Goal: Task Accomplishment & Management: Use online tool/utility

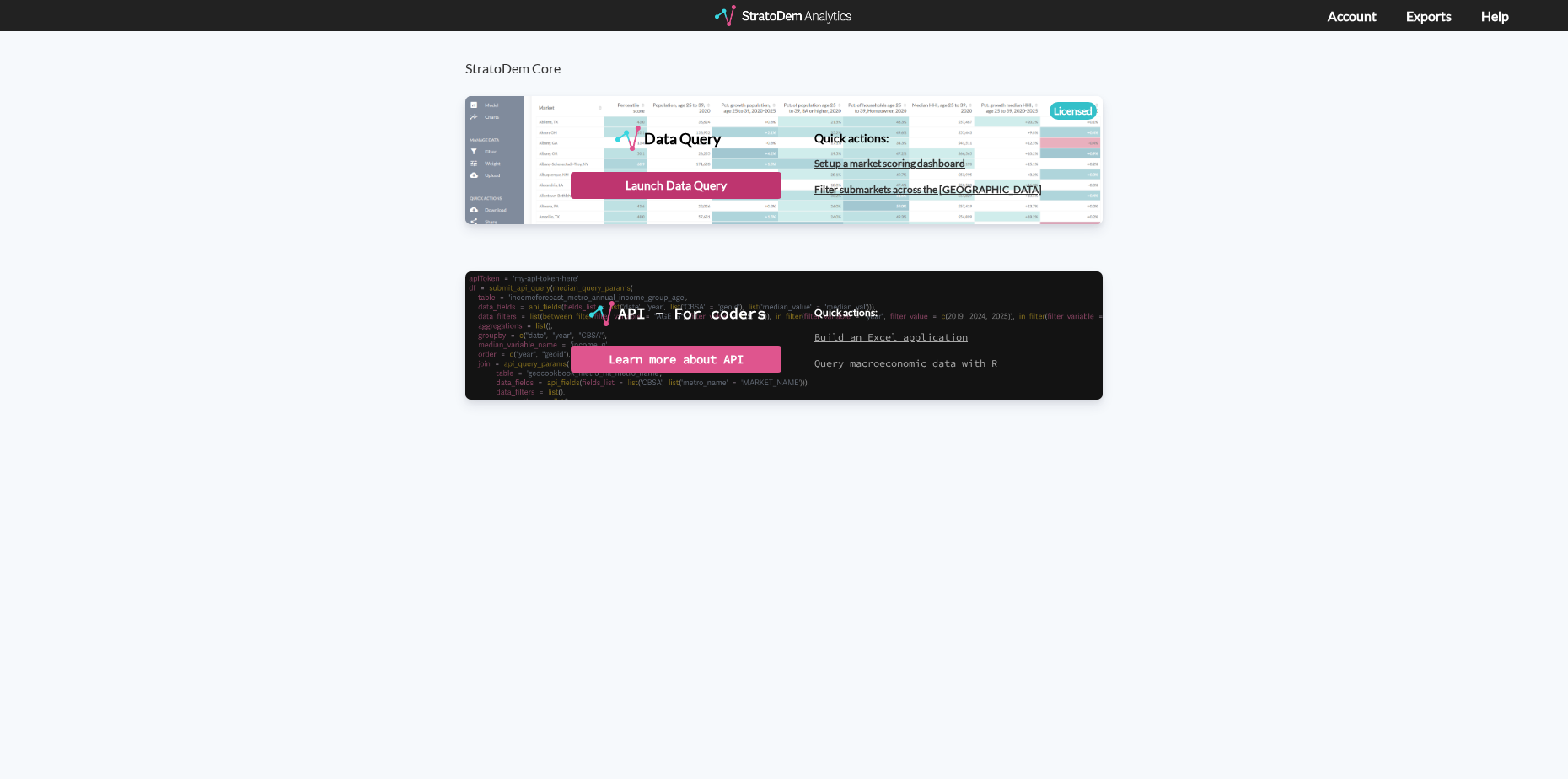
click at [714, 188] on div "Launch Data Query" at bounding box center [676, 184] width 211 height 27
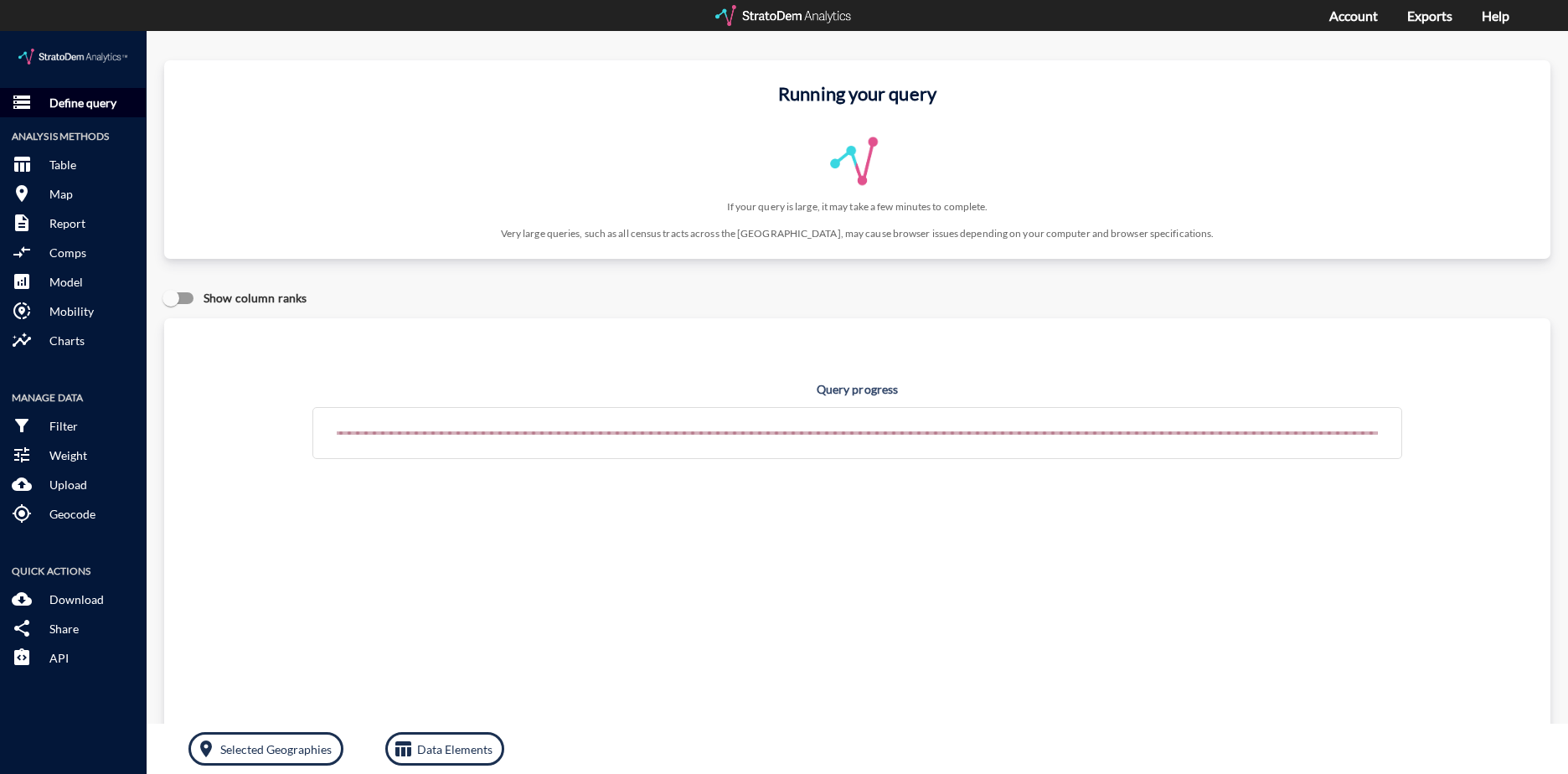
click p "Define query"
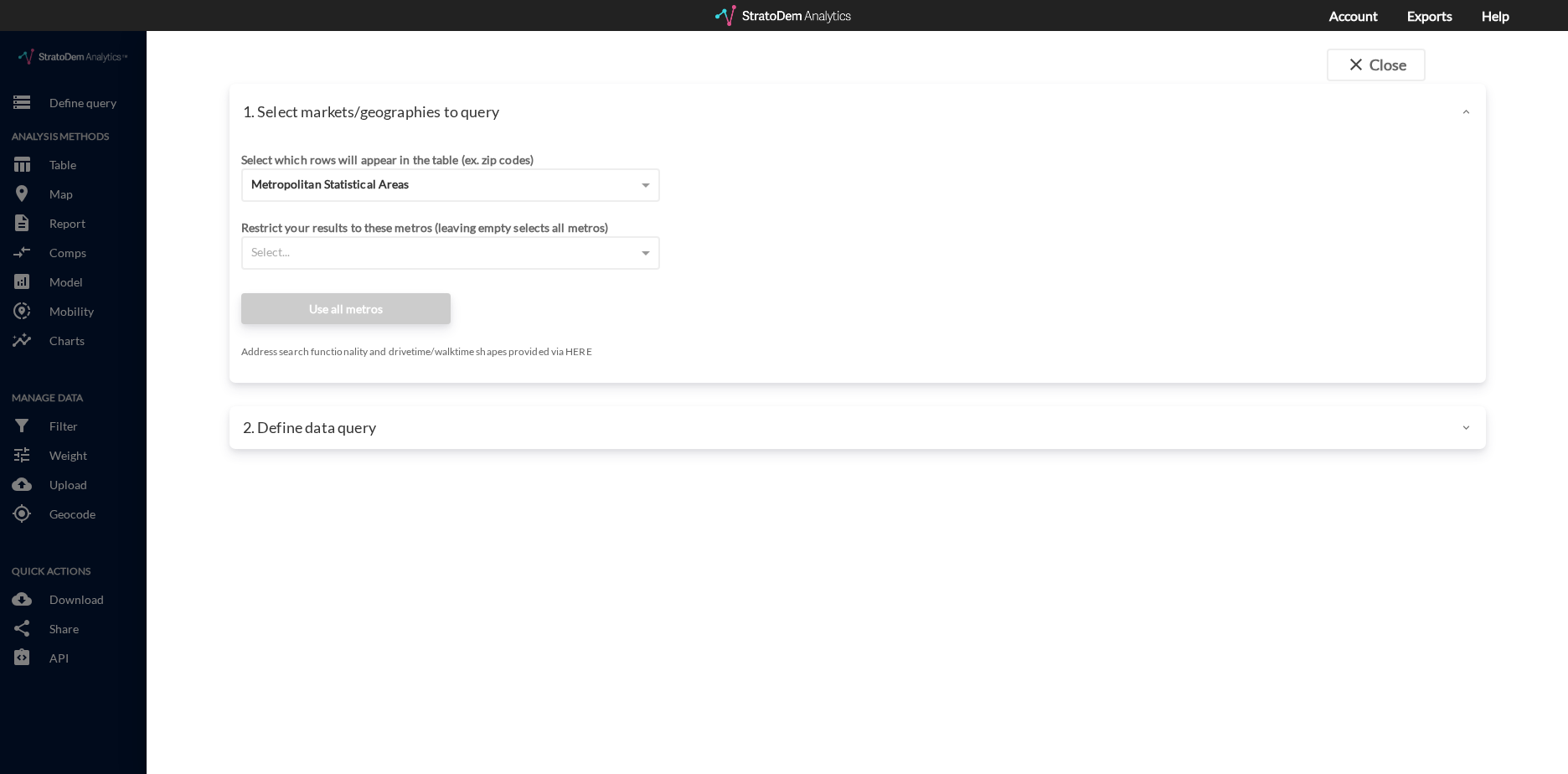
click div
click div "Metropolitan Statistical Areas"
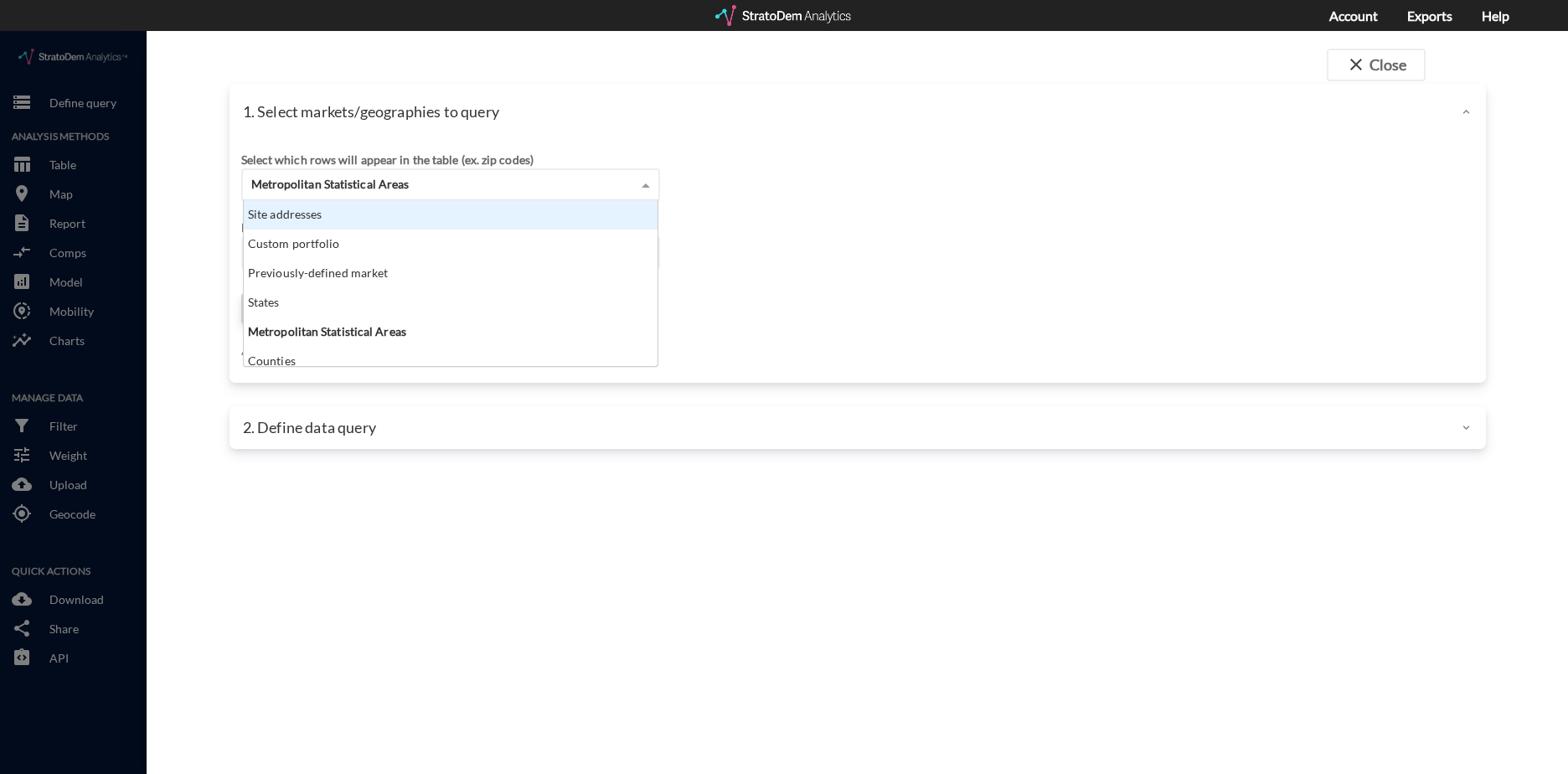
scroll to position [153, 404]
click div "Site addresses"
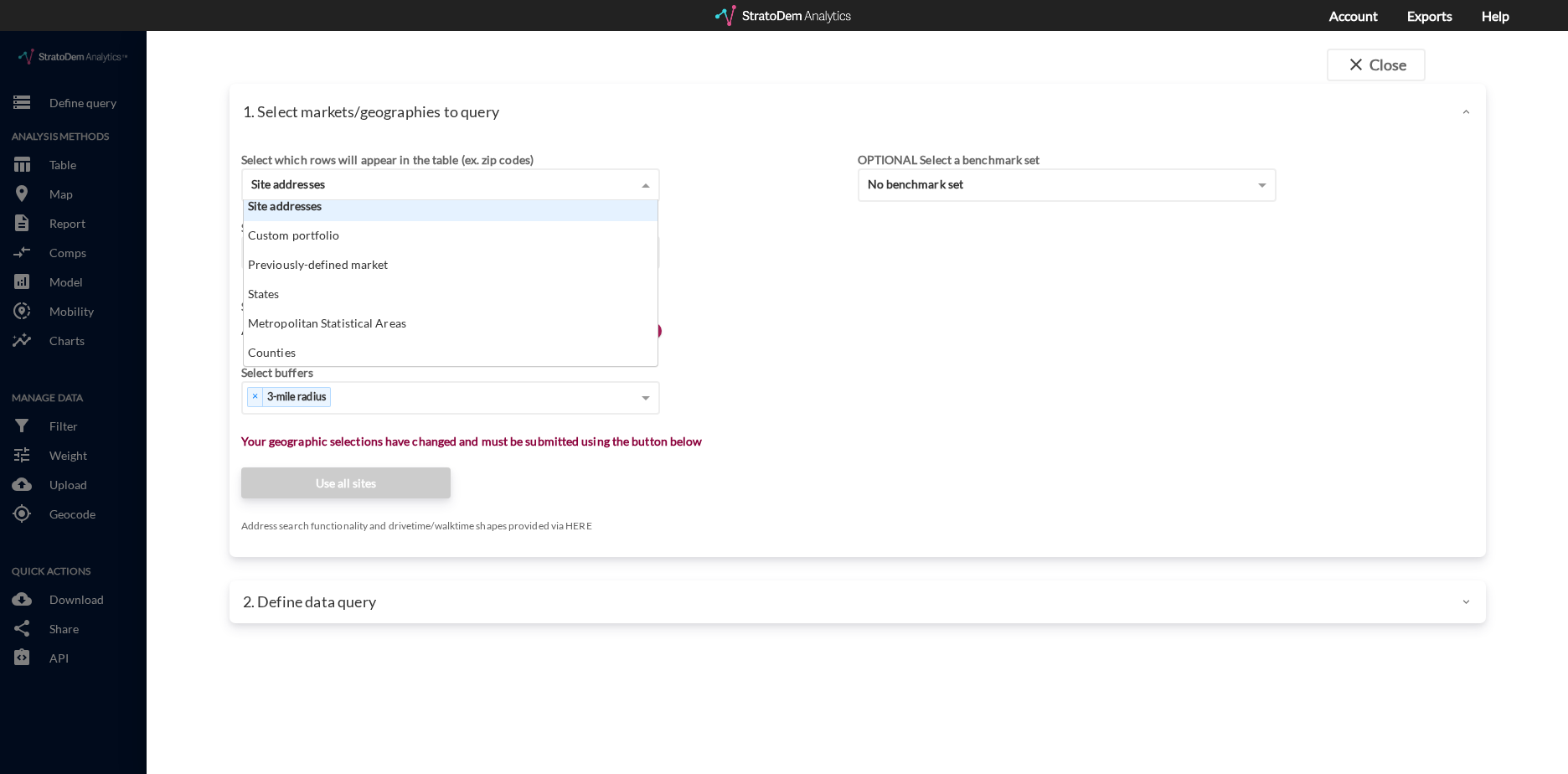
scroll to position [0, 0]
click div "Site addresses"
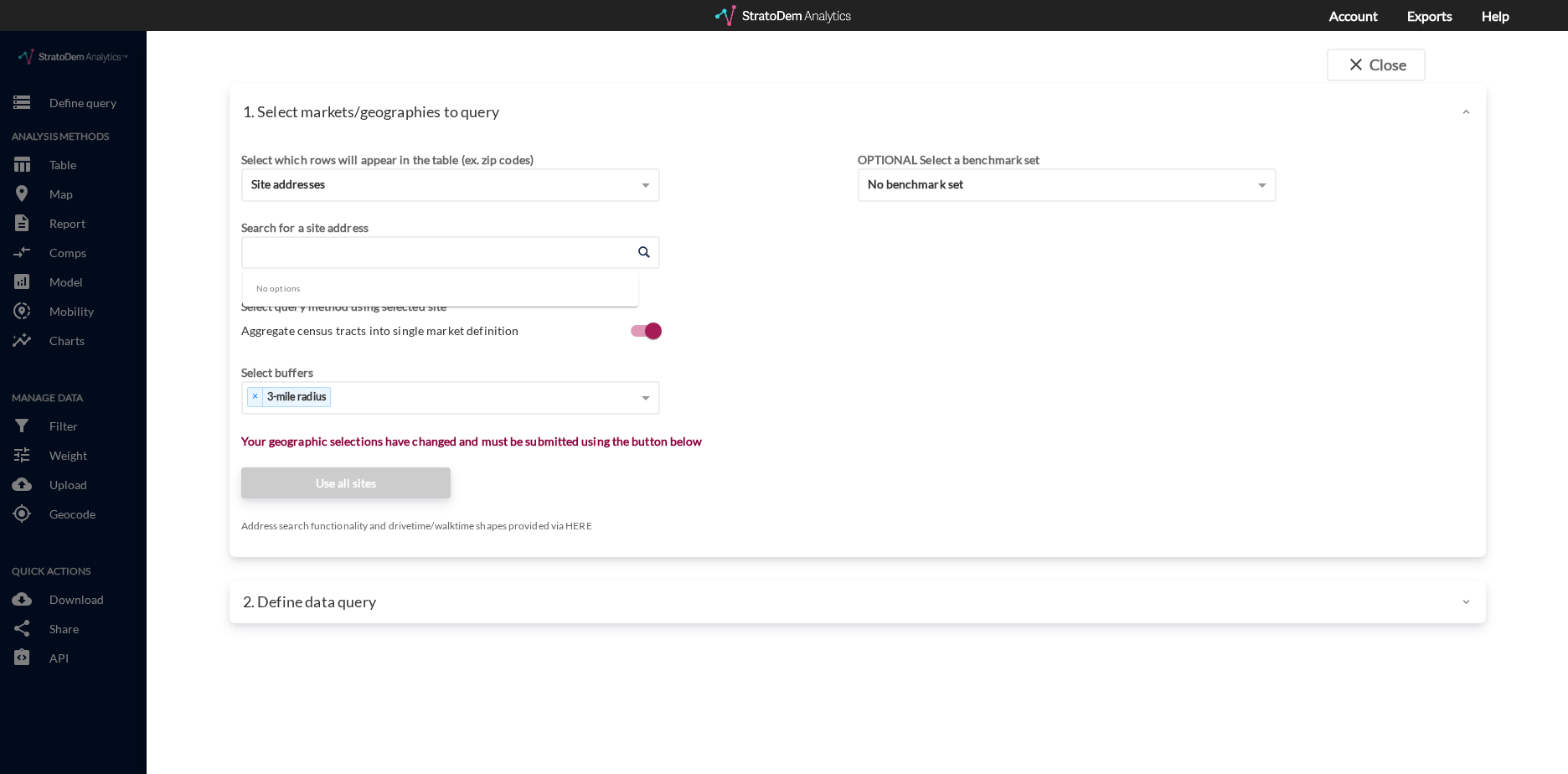
paste input "3333 E Morrison Ranch Pkwy, Gilbert, AZ 85296"
click li "3333 E Morrison Ranch Pkwy, Gilbert, Arizona"
type input "3333 E Morrison Ranch Pkwy, Gilbert, Arizona"
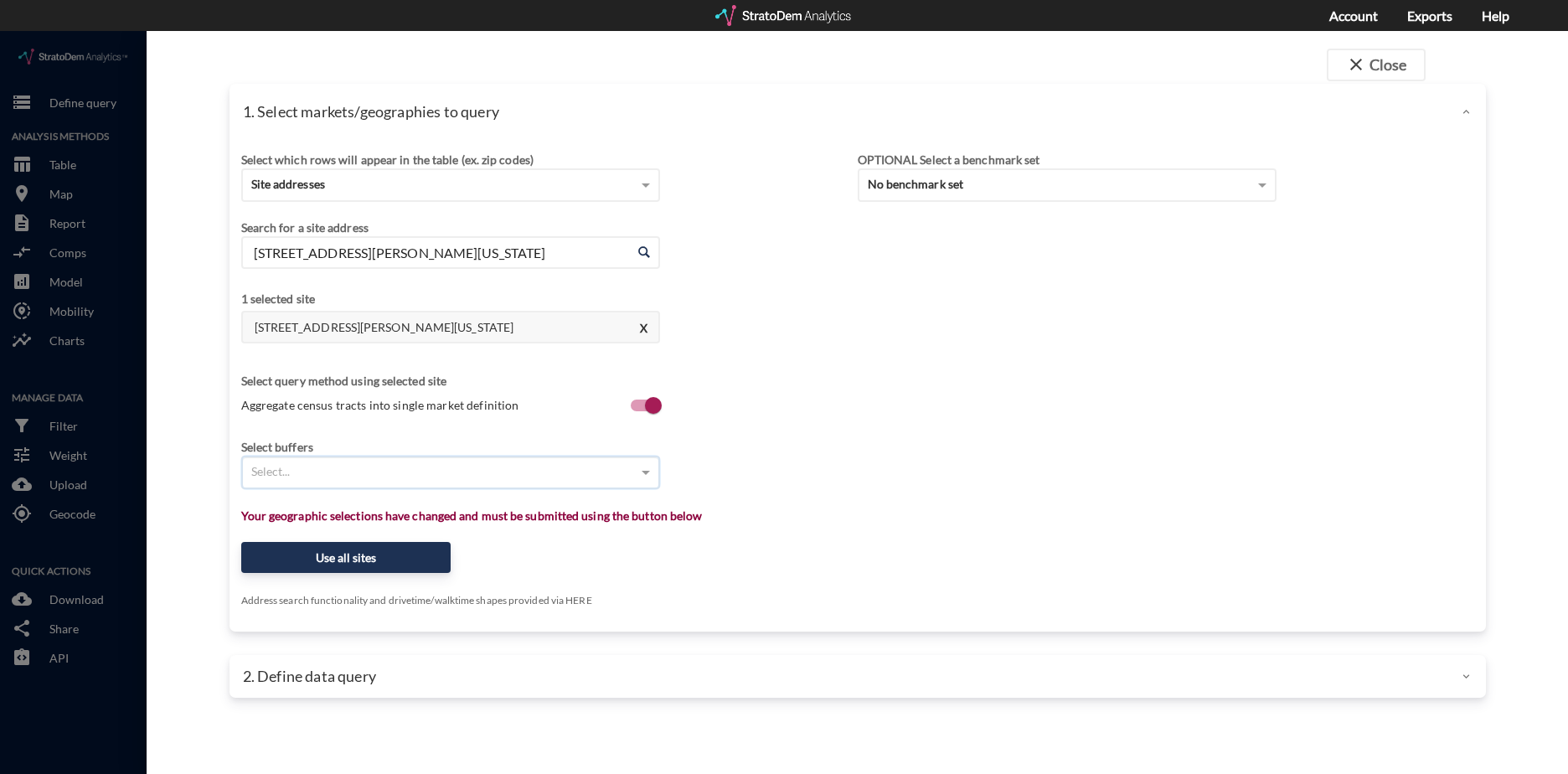
click div "Select..."
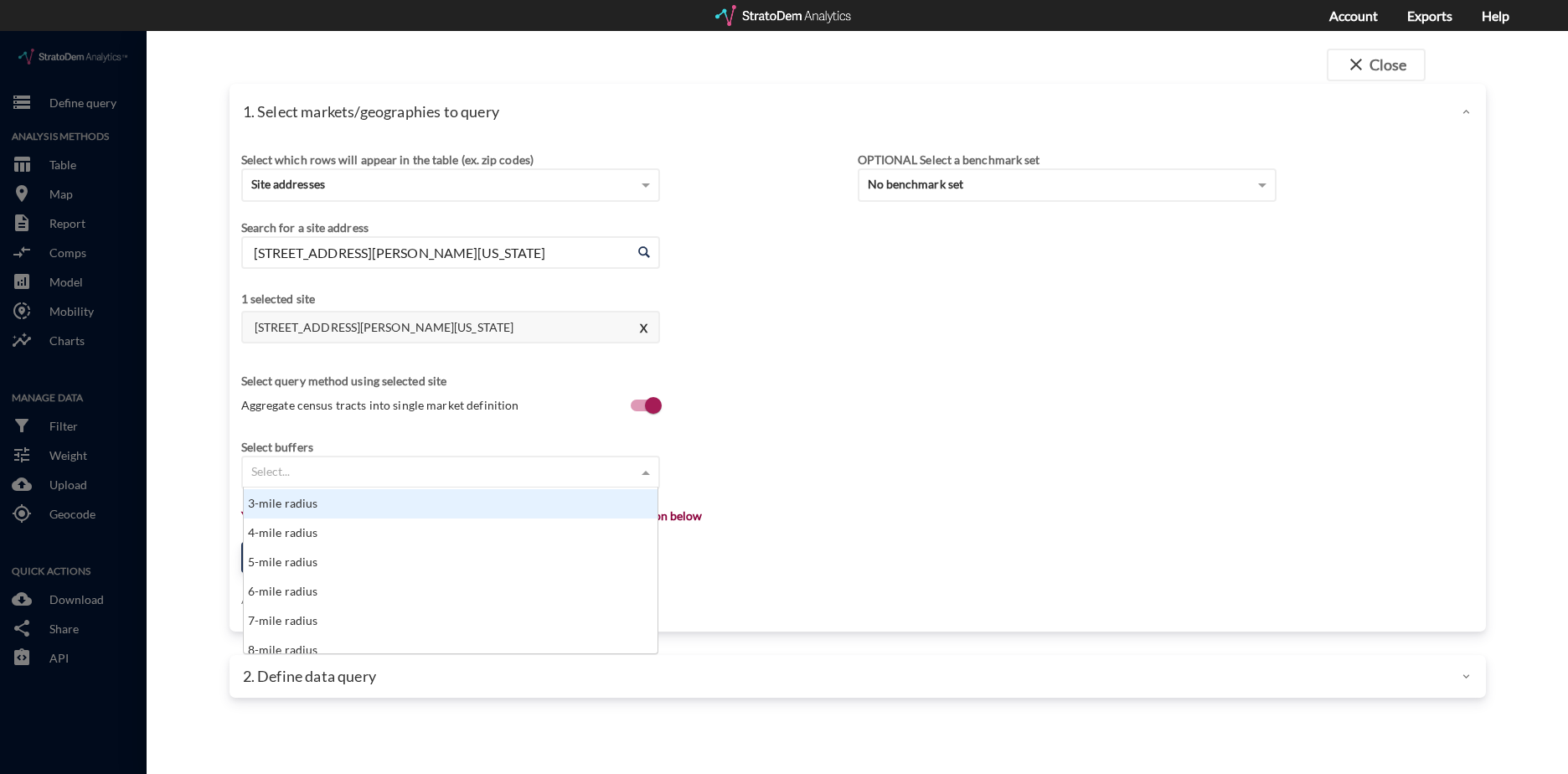
scroll to position [168, 0]
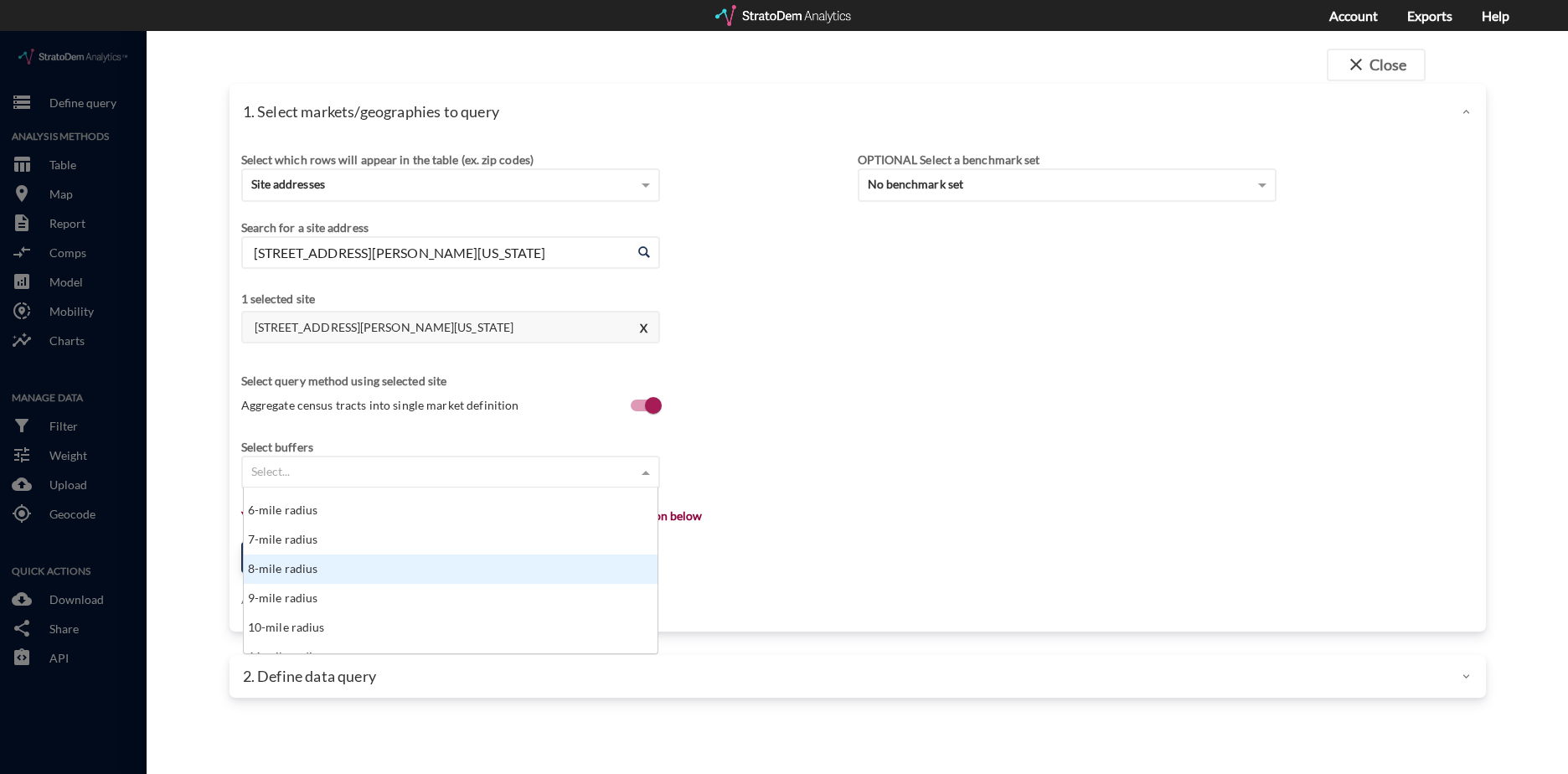
click div "8-mile radius"
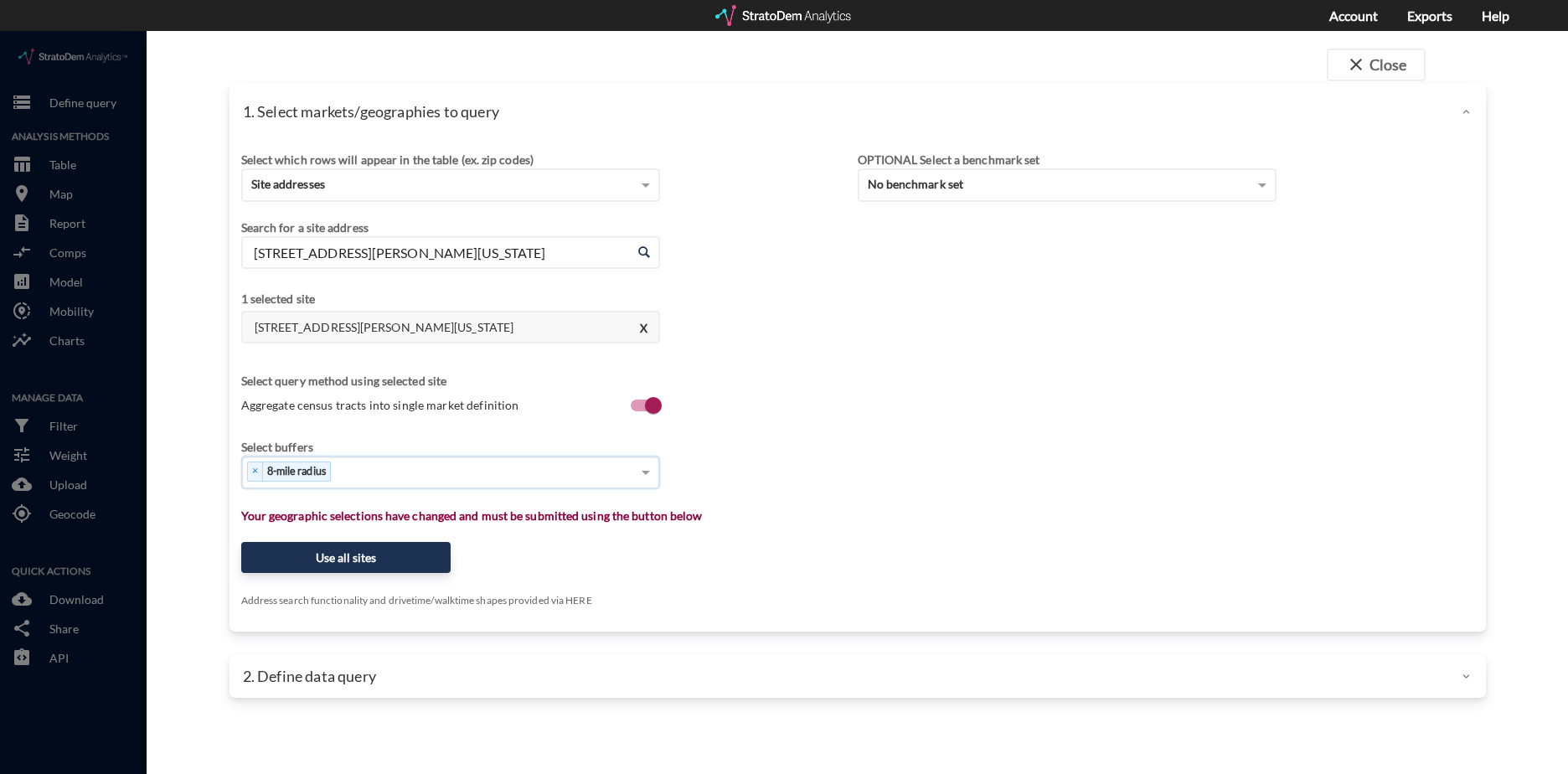
click div "× 8-mile radius"
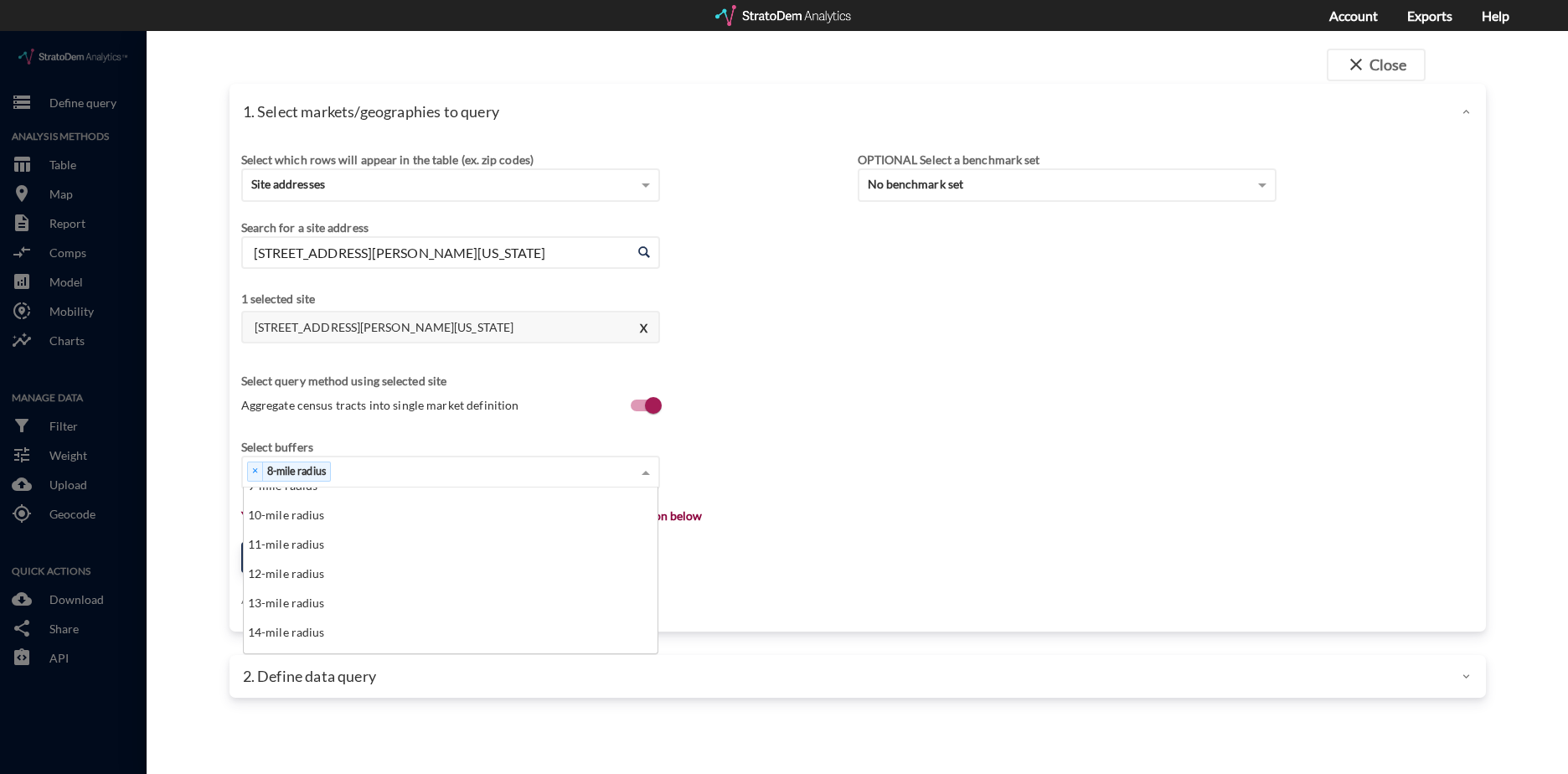
scroll to position [251, 0]
click div "11-mile radius"
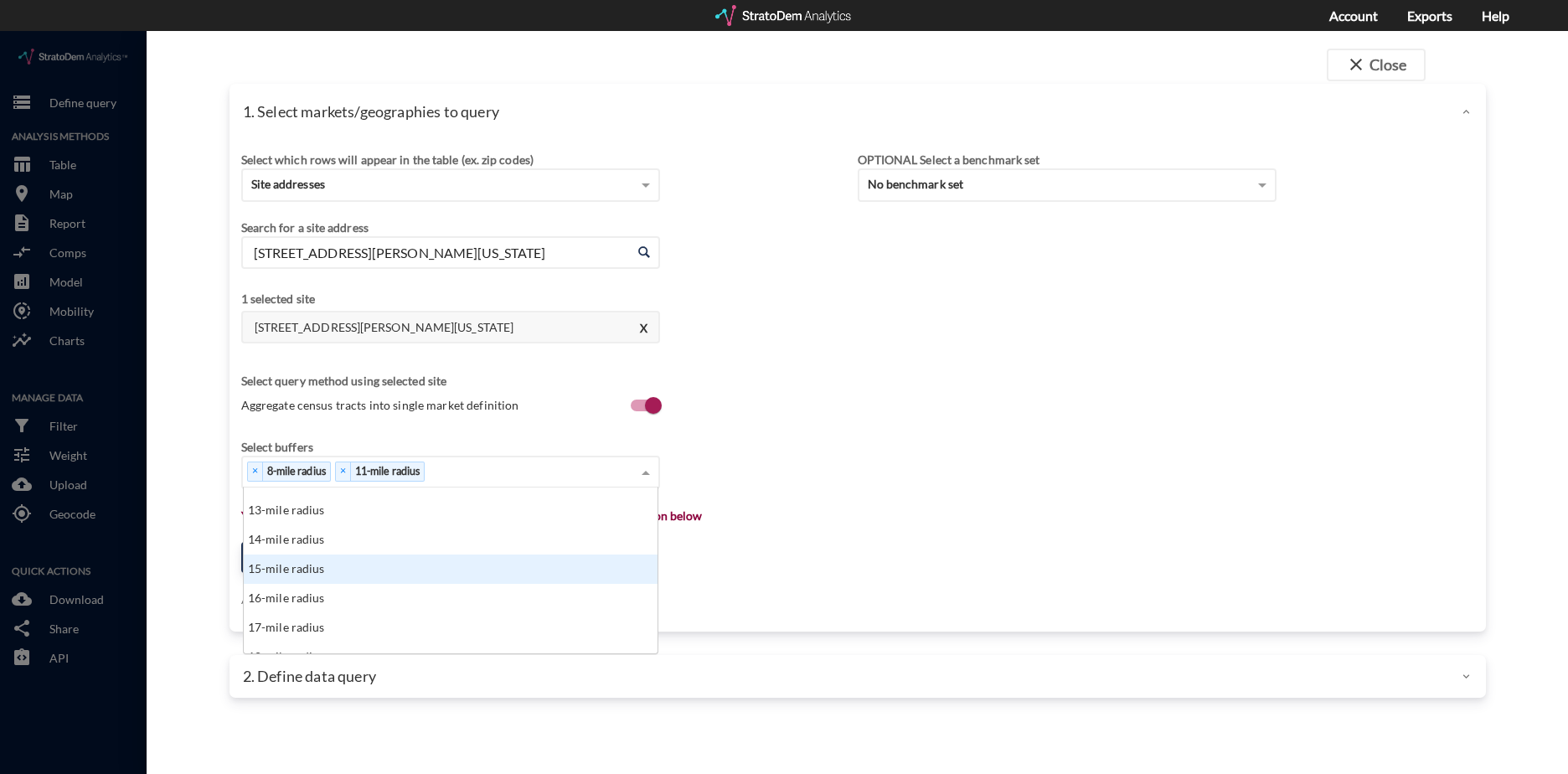
scroll to position [398, 0]
click div "18-mile radius"
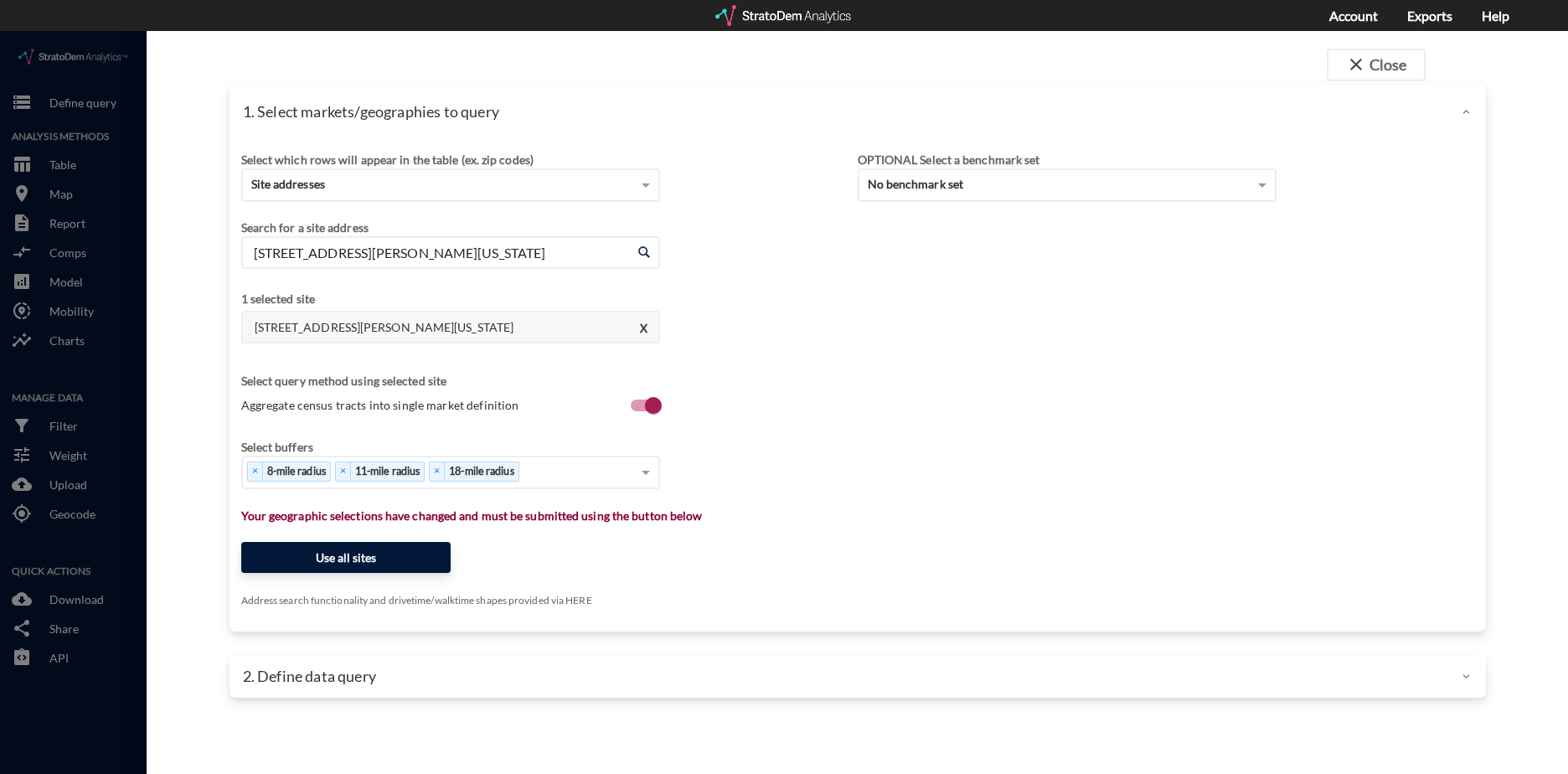
click button "Use all sites"
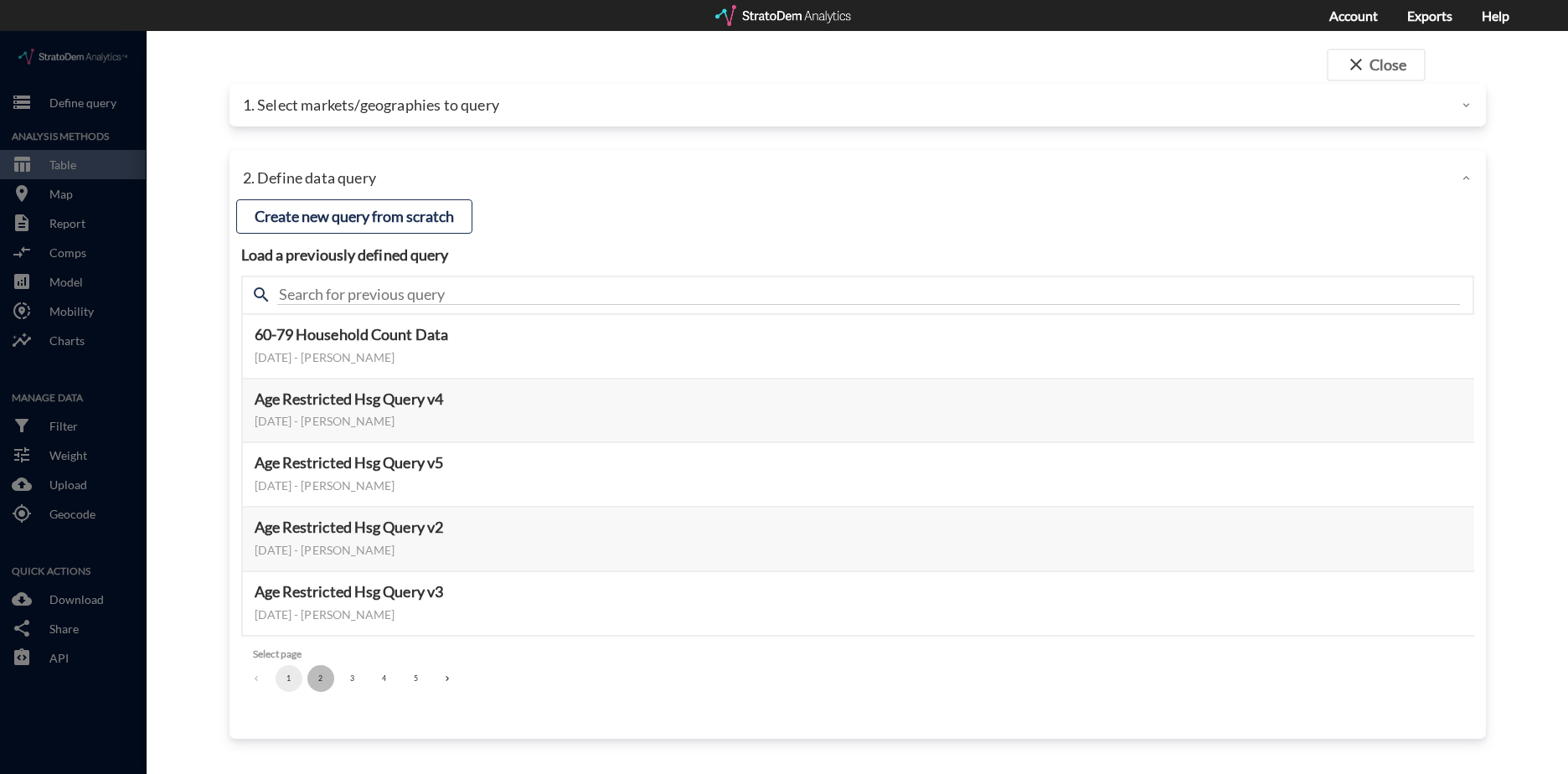
click button "2"
click button "3"
click button "Select this query"
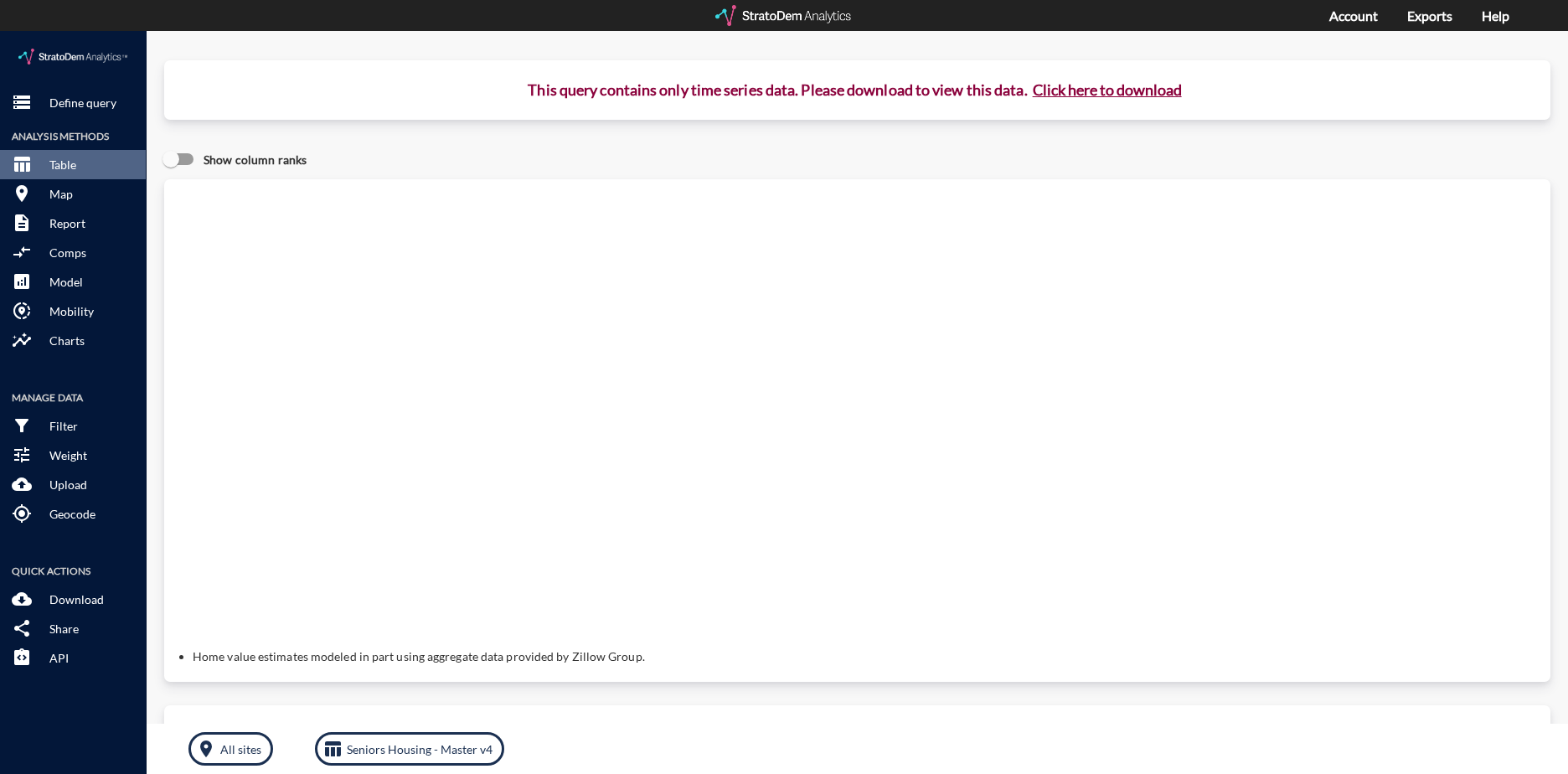
click button "Click here to download"
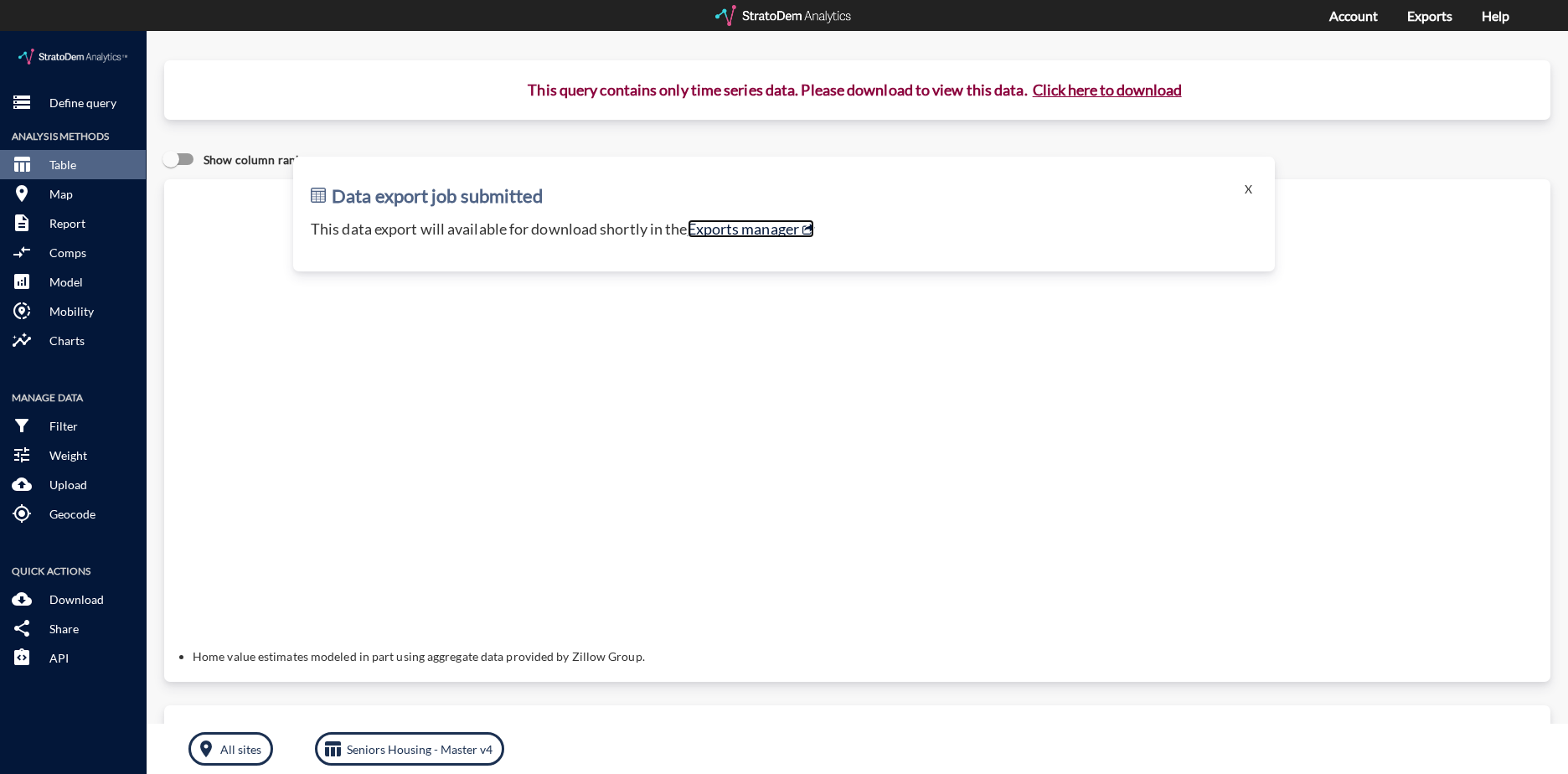
click link "Exports manager"
click div "storage Define query Analysis Methods table_chart Table room Map description Re…"
click p "Define query"
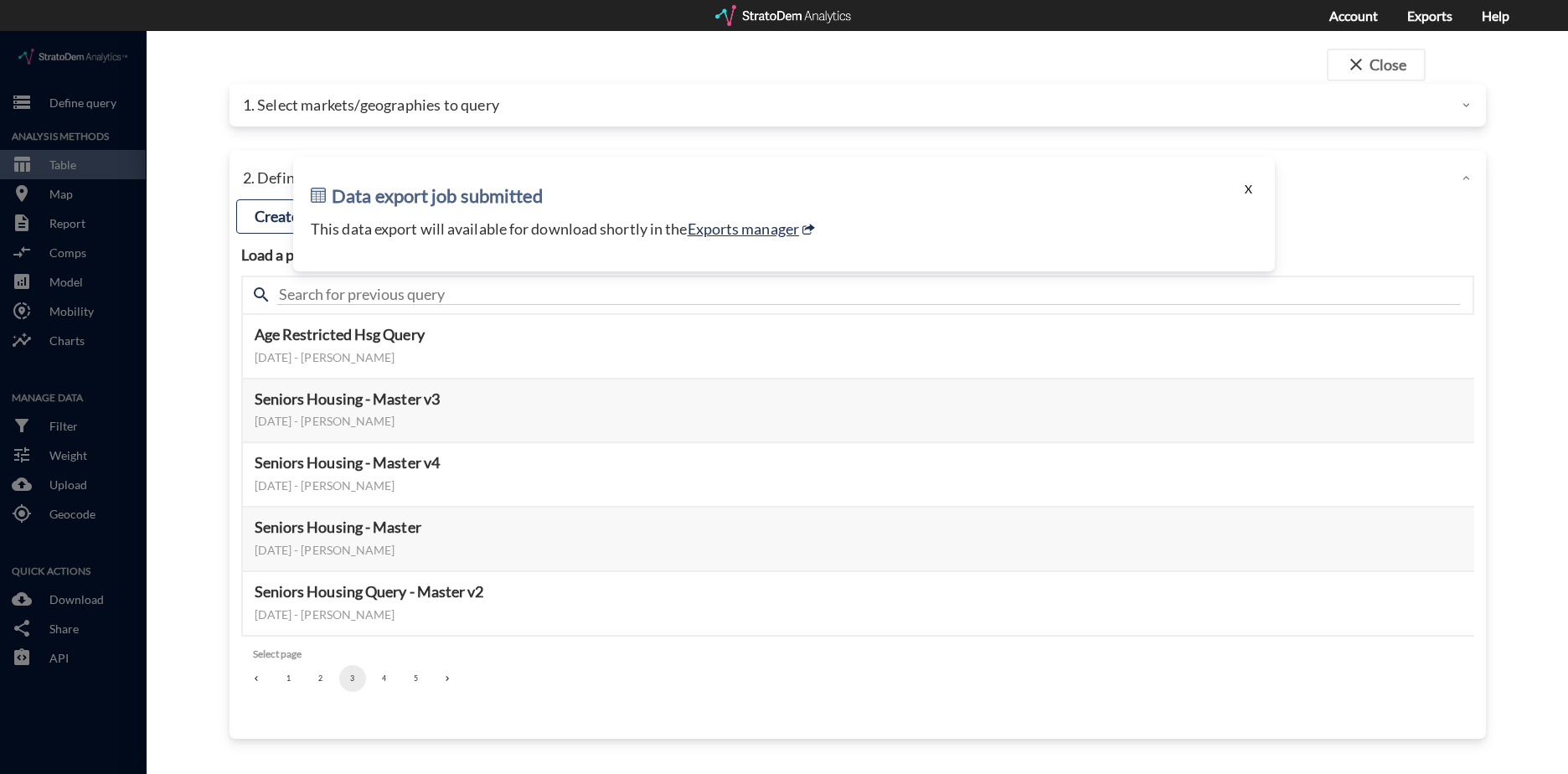
click button "X"
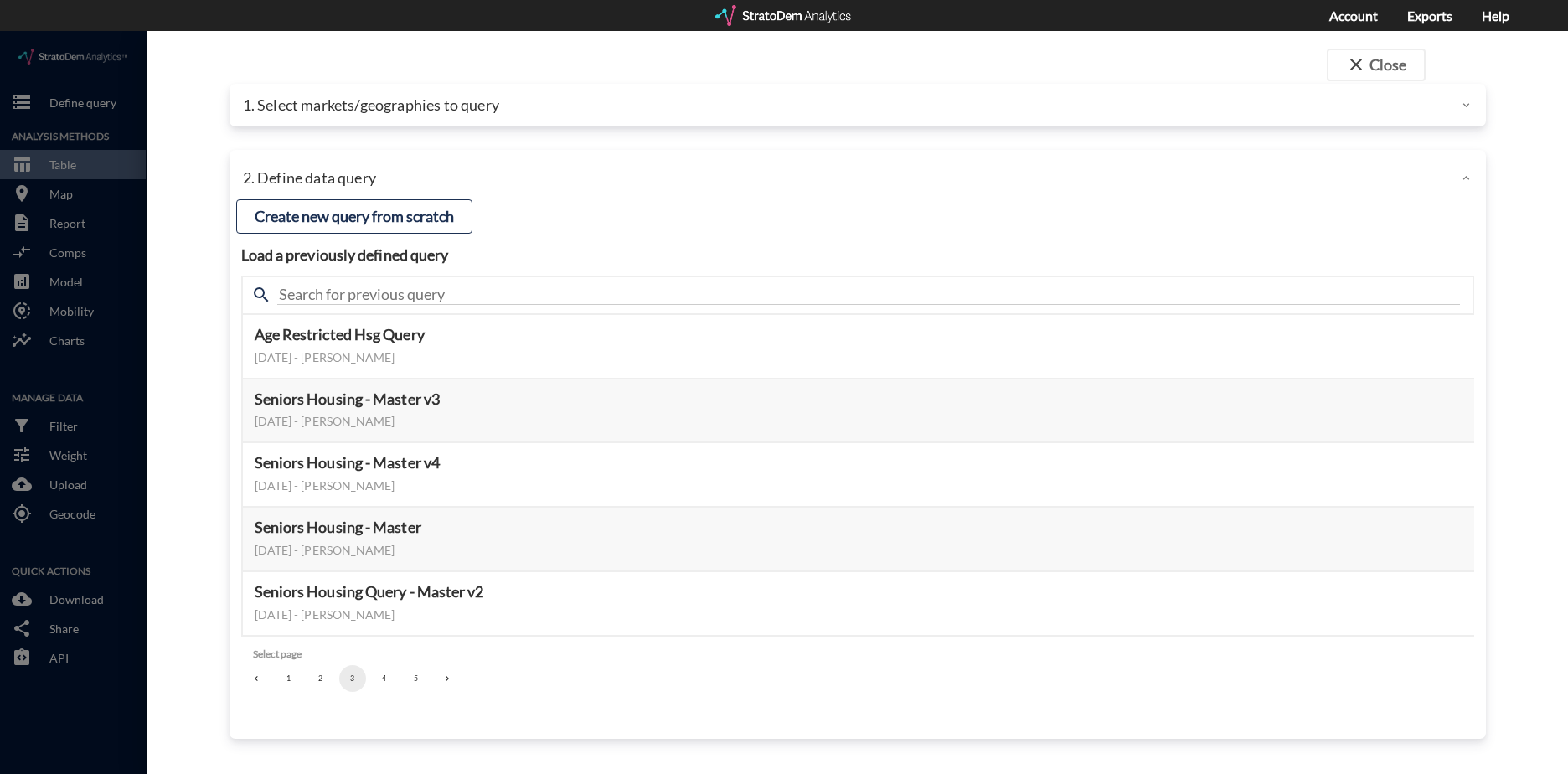
click div
click p "1. Select markets/geographies to query"
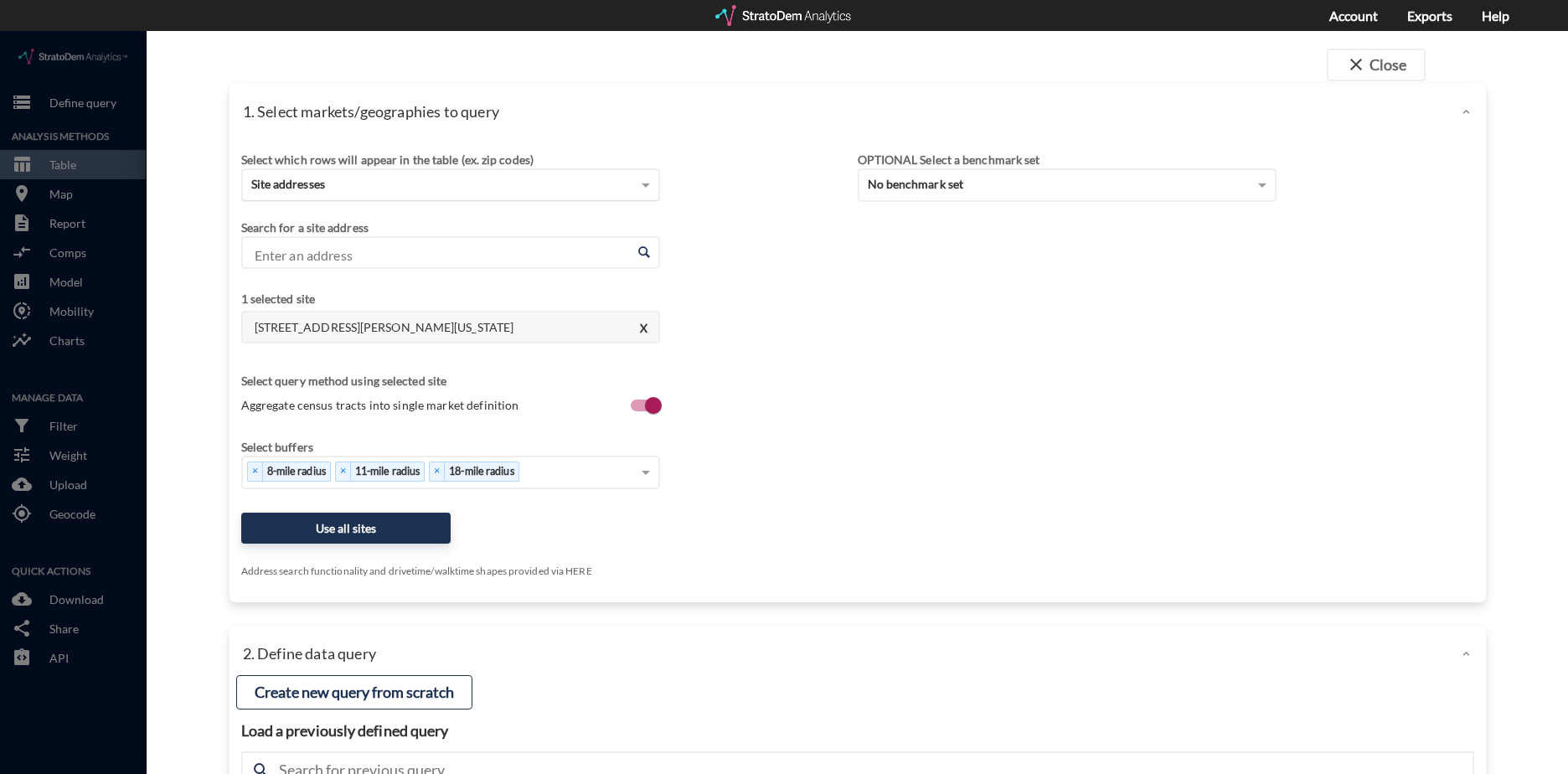
click div "Site addresses"
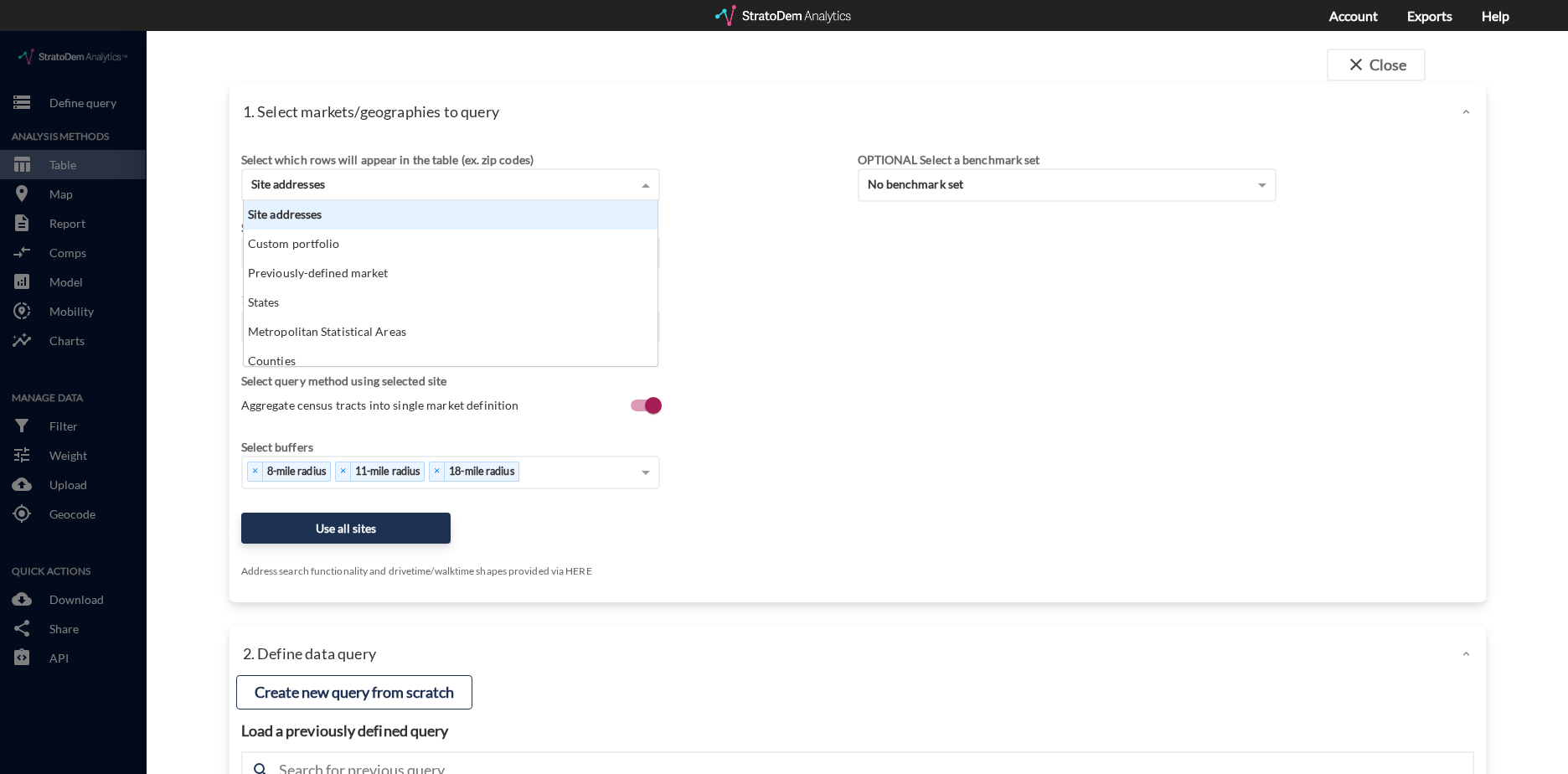
scroll to position [153, 404]
click div "Site addresses"
click div "Select which rows will appear in the table (ex. zip codes) Site addresses Site …"
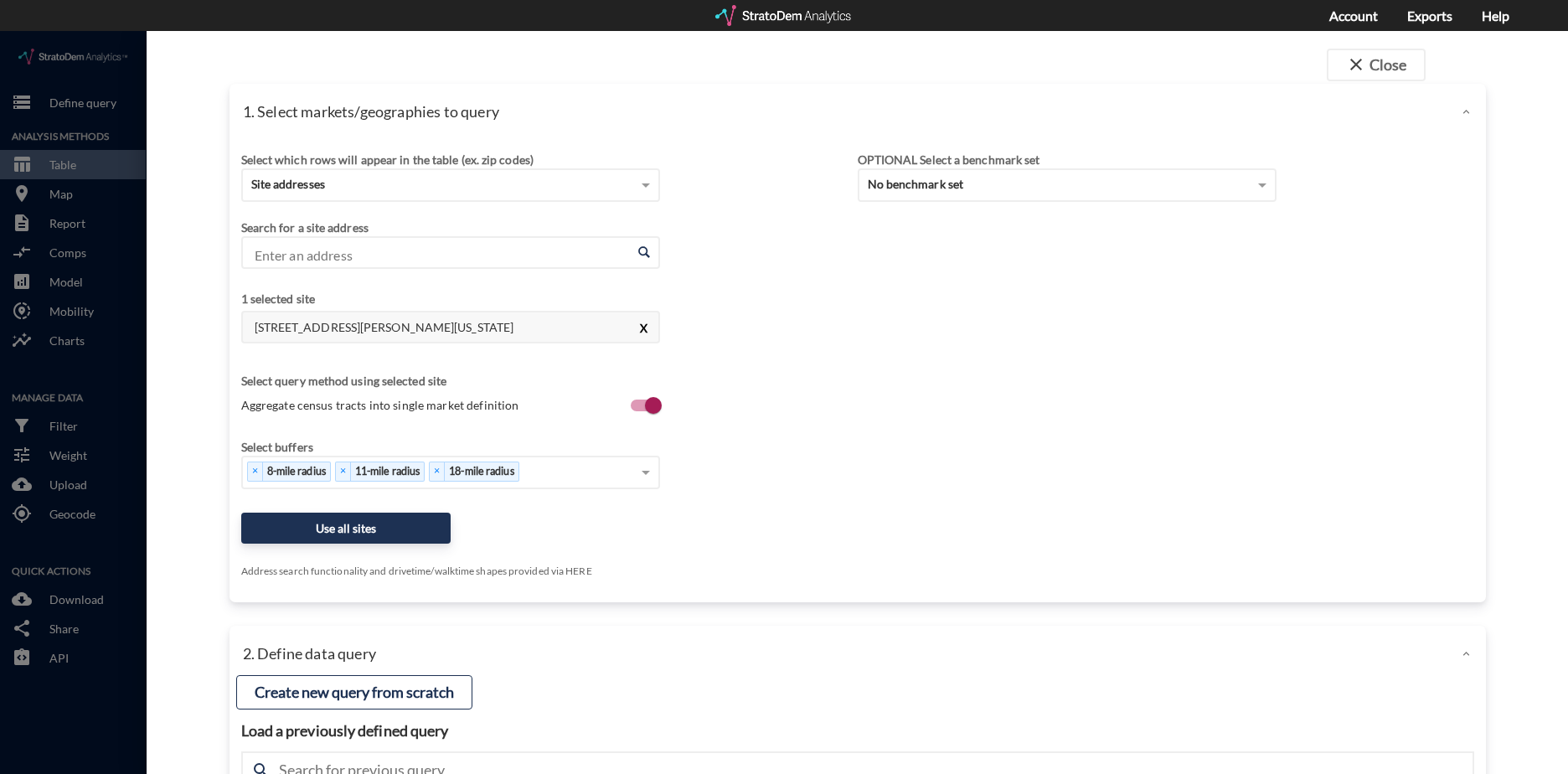
click button "X"
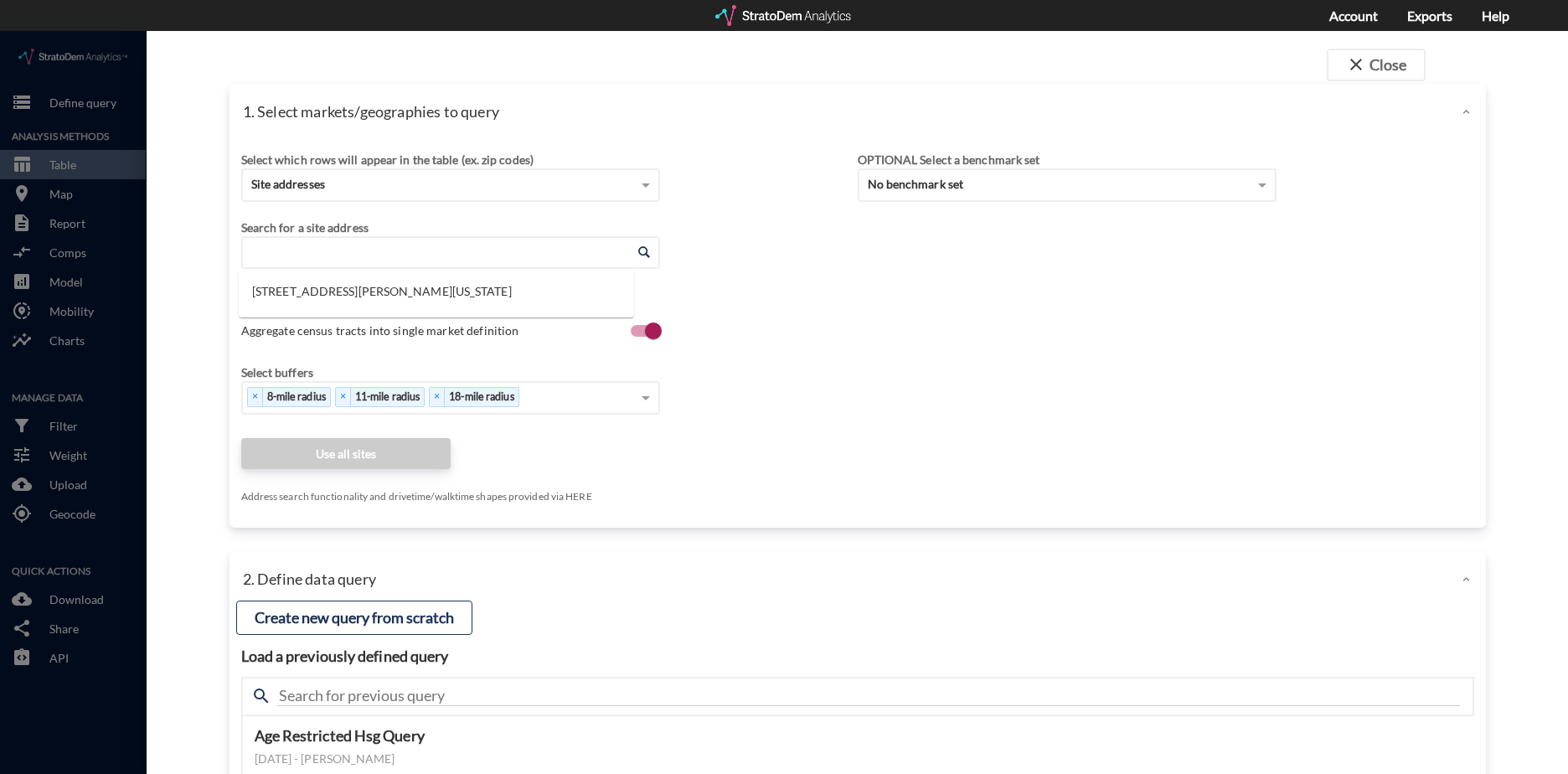
click input "Enter an address"
paste input "6502 E Brown Rd, Mesa, AZ 85205"
click li "3333 E Morrison Ranch Pkwy, Gilbert, Arizona"
click input "3333 E Morrison Ranch Pkwy, Gilbert, Arizona"
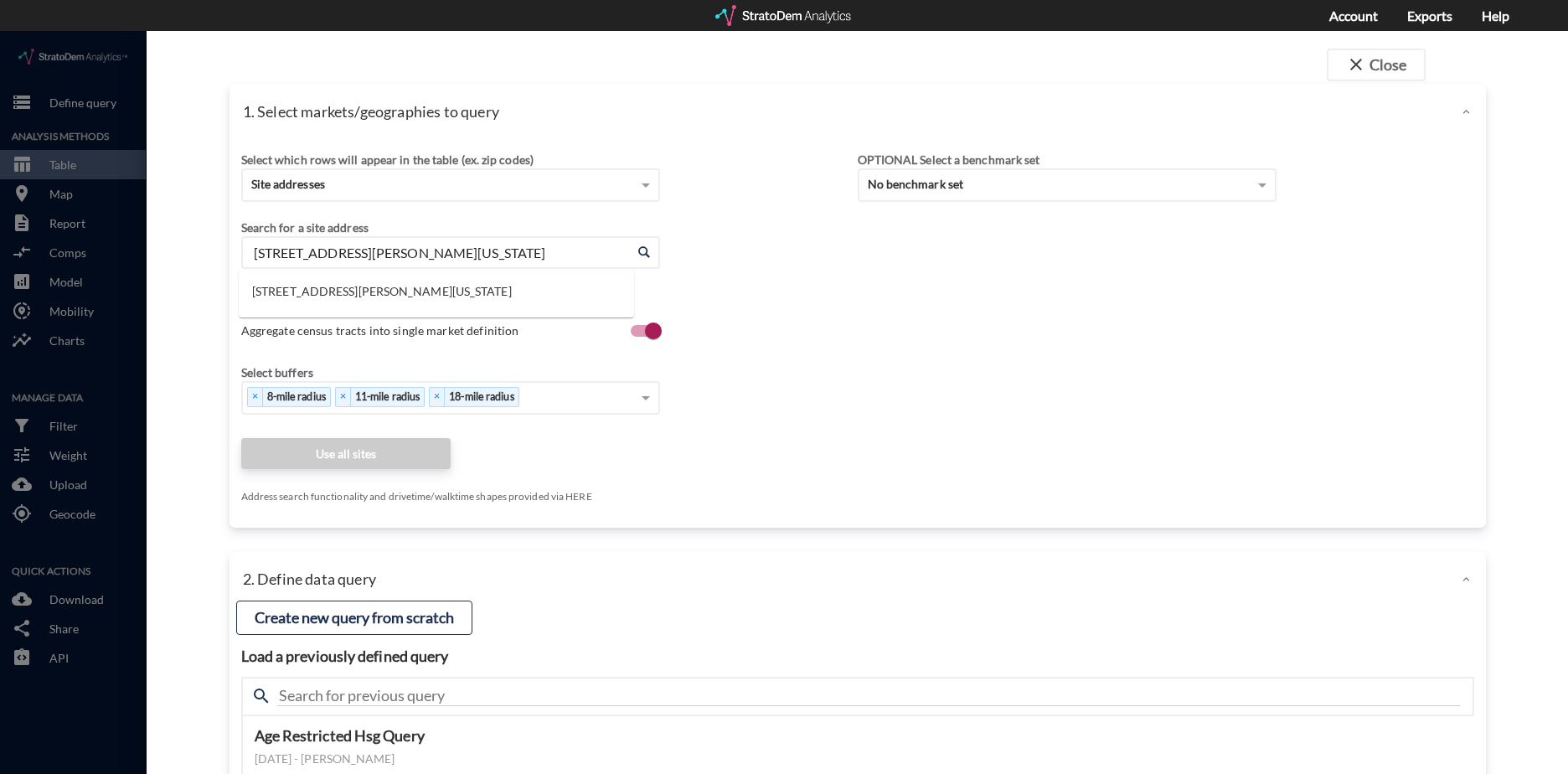
paste input "6502 E Brown Rd, Mesa, AZ 85205"
click li "6502 E Brown Rd, Mesa, Arizona"
type input "6502 E Brown Rd, Mesa, Arizona"
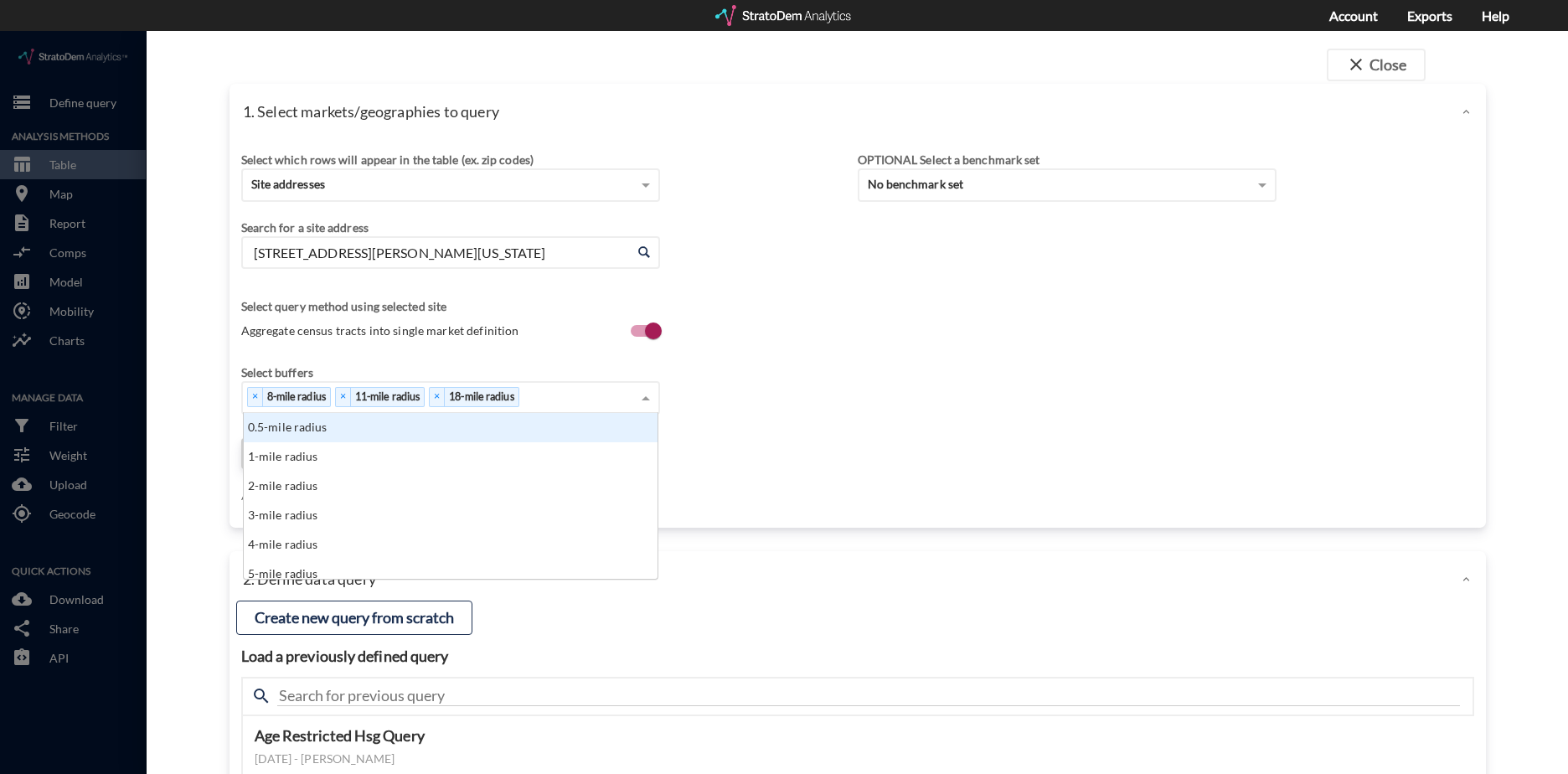
click div "Select which rows will appear in the table (ex. zip codes) Site addresses Selec…"
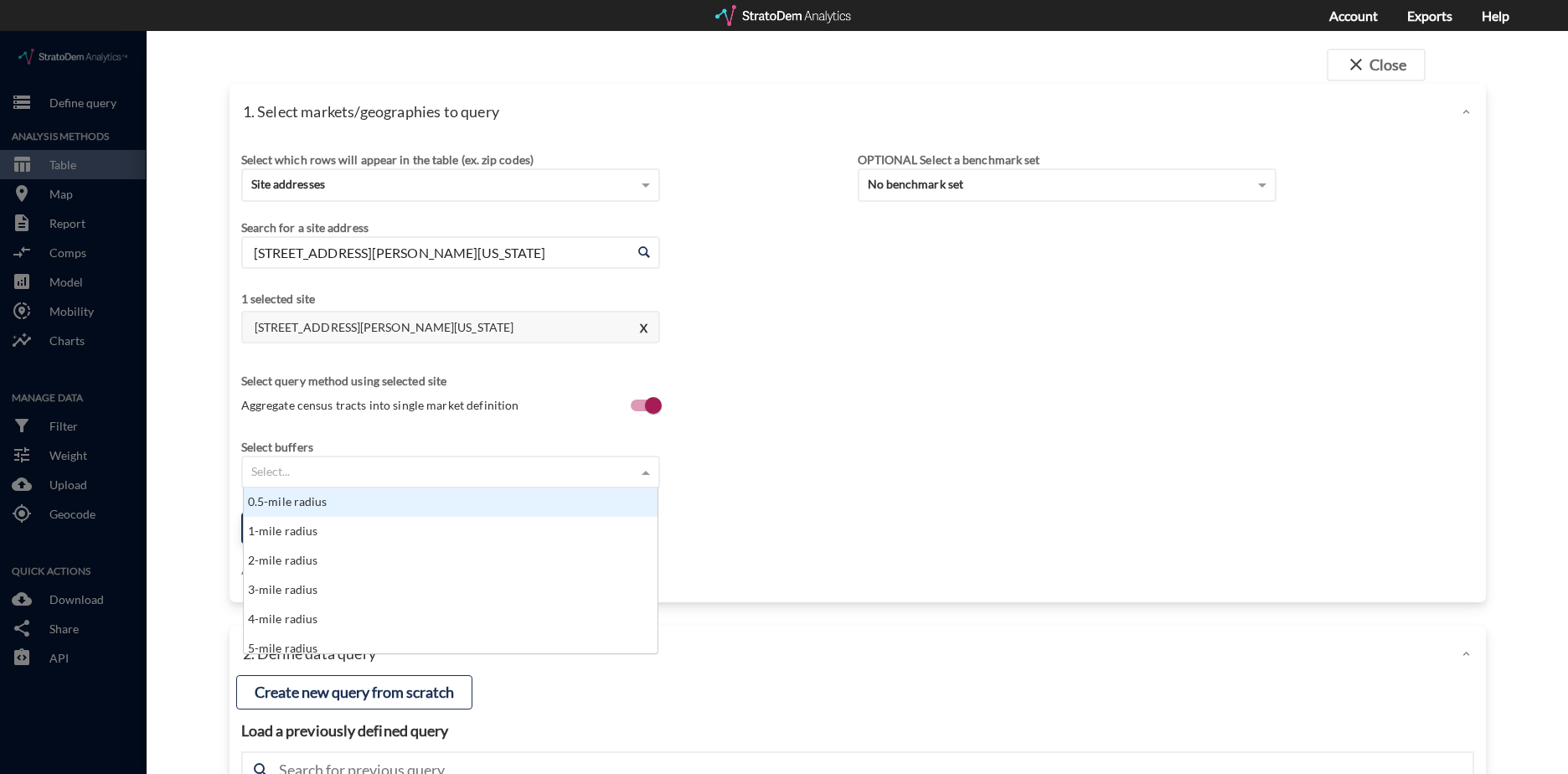
click div "Select..."
type input "8"
click div "8-mile radius"
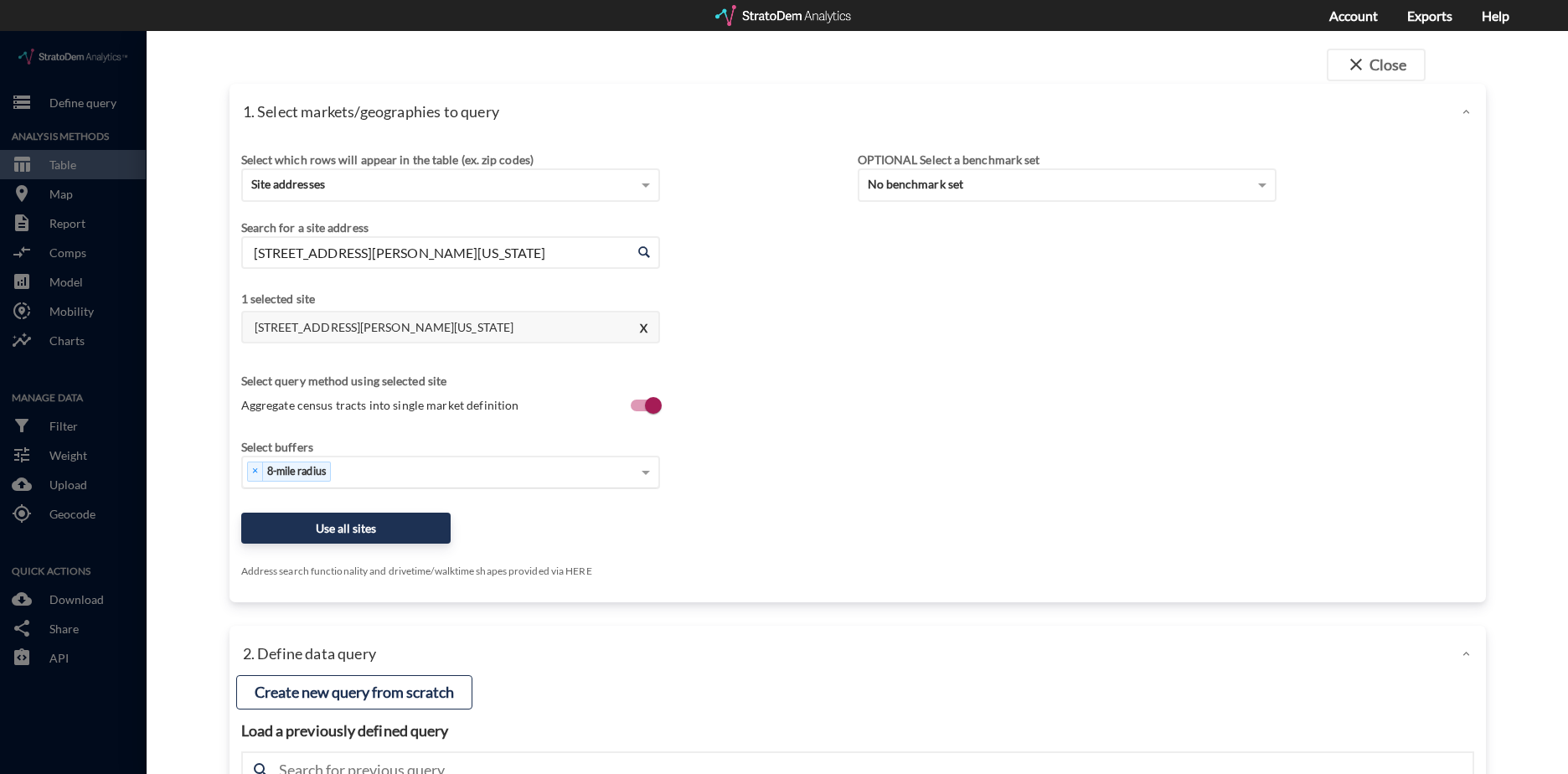
click div "Select buffers × 8-mile radius"
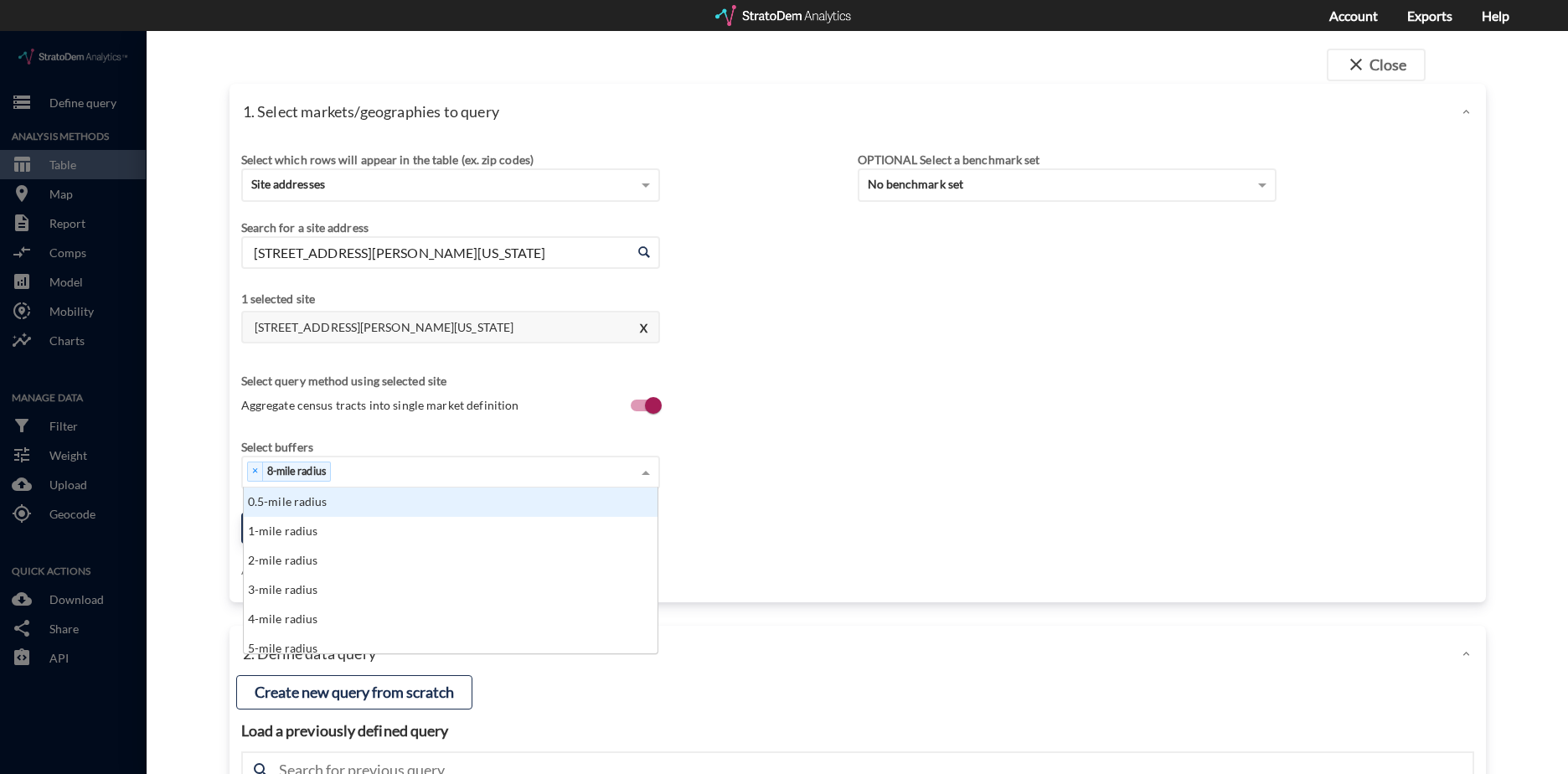
click div "× 8-mile radius"
type input "12"
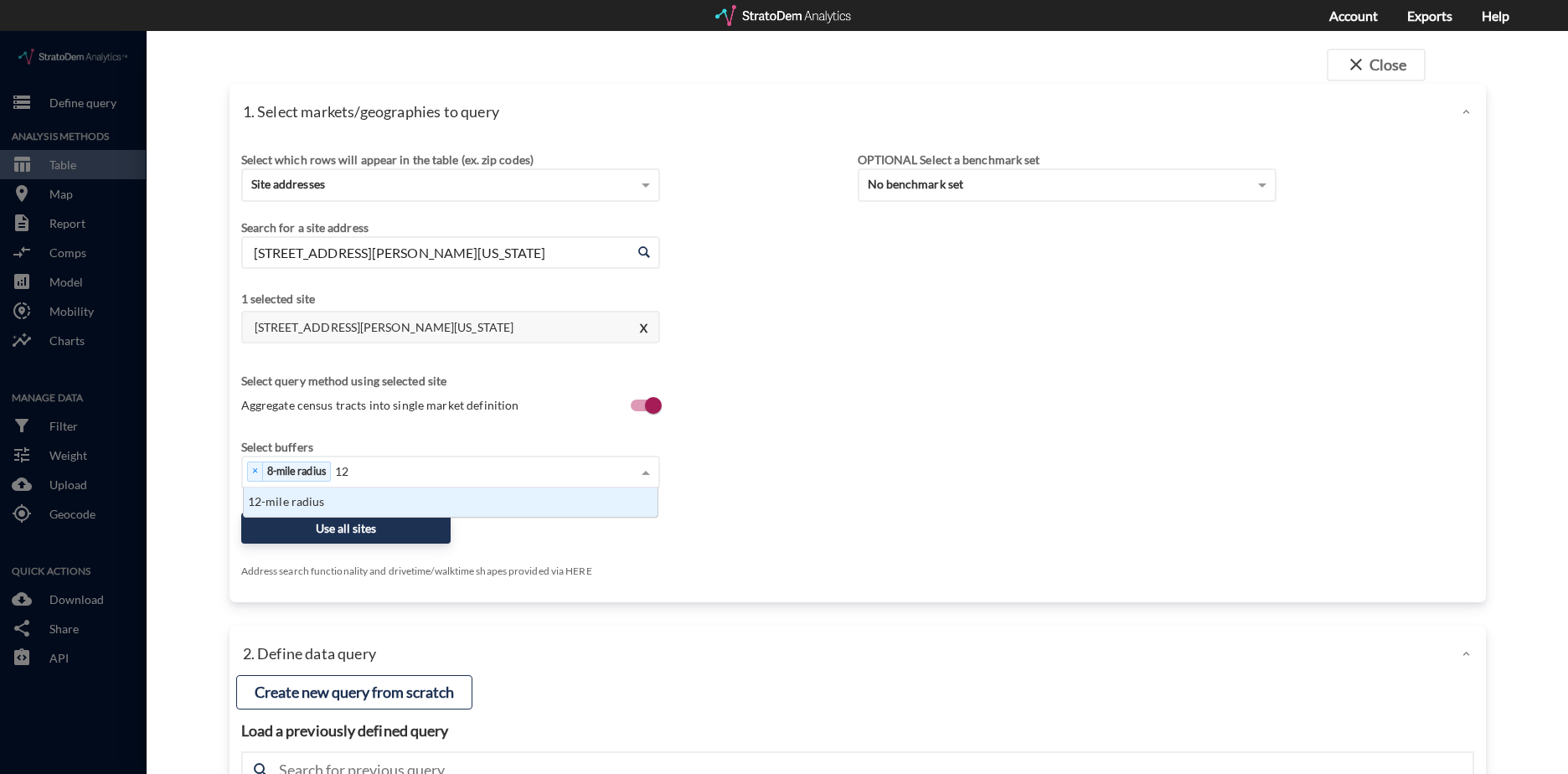
scroll to position [16, 404]
click div "12-mile radius"
click div "× 8-mile radius × 12-mile radius"
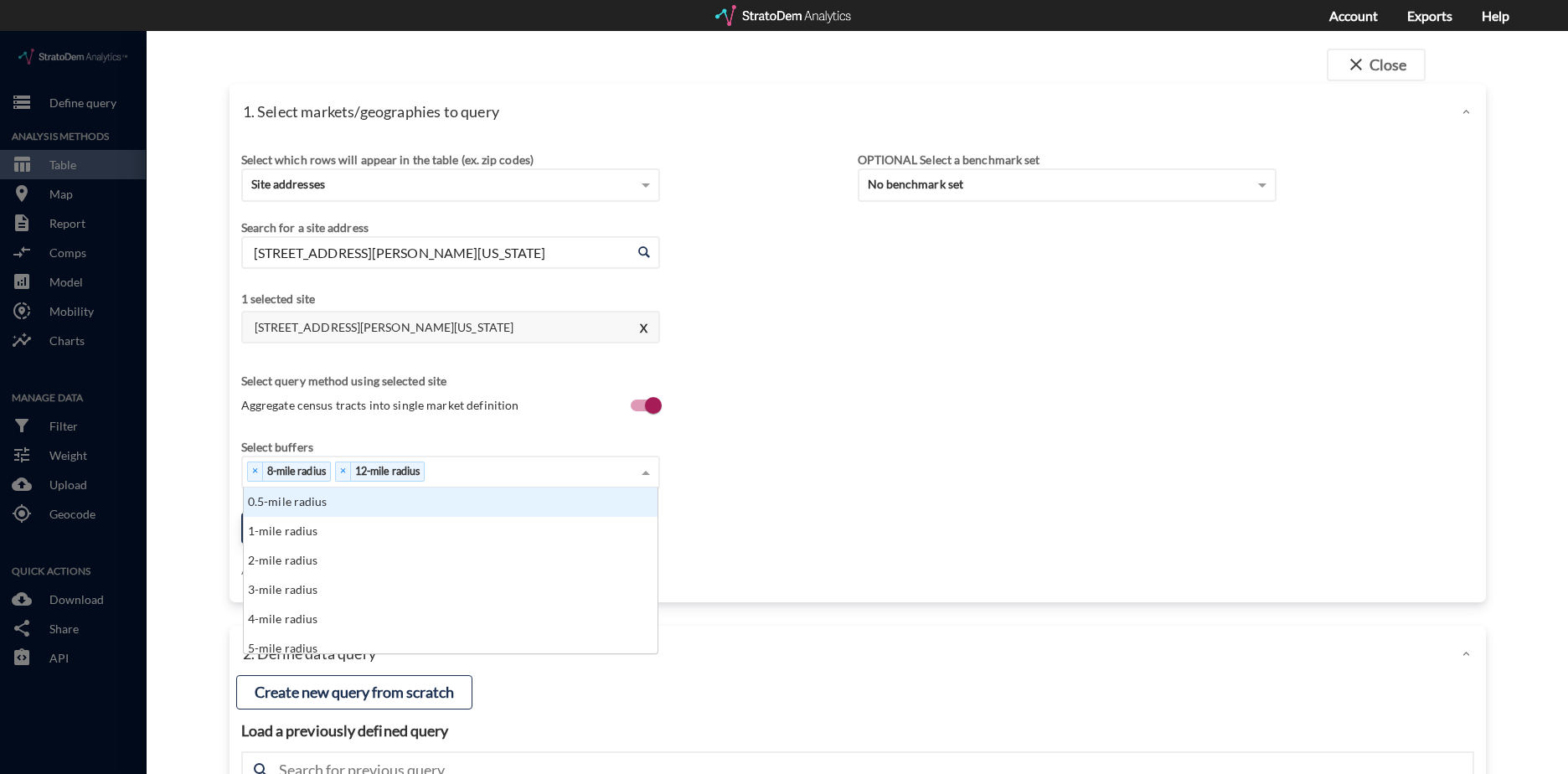
scroll to position [153, 404]
type input "20"
click div "20-mile radius"
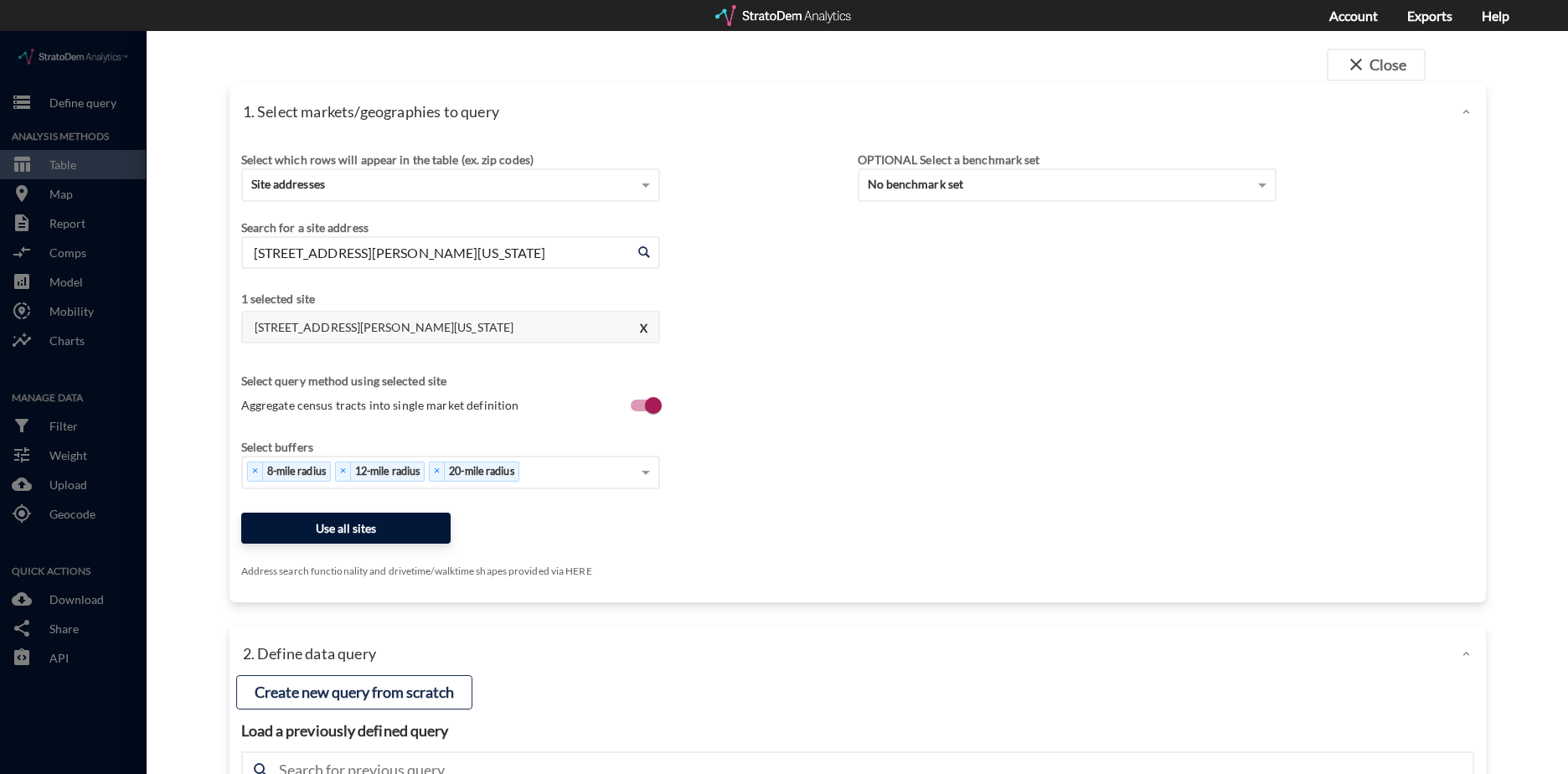
click button "Use all sites"
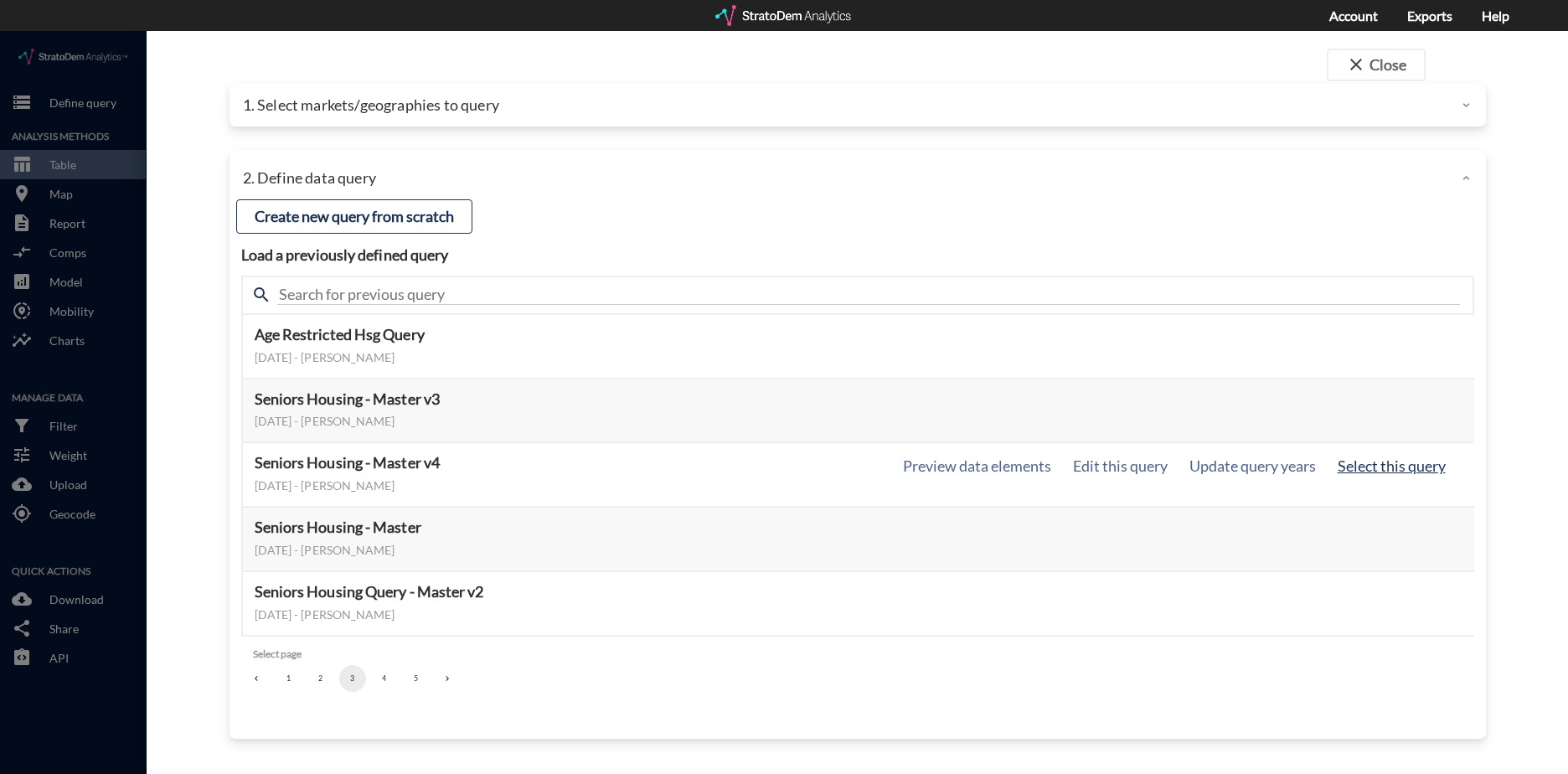
click button "Select this query"
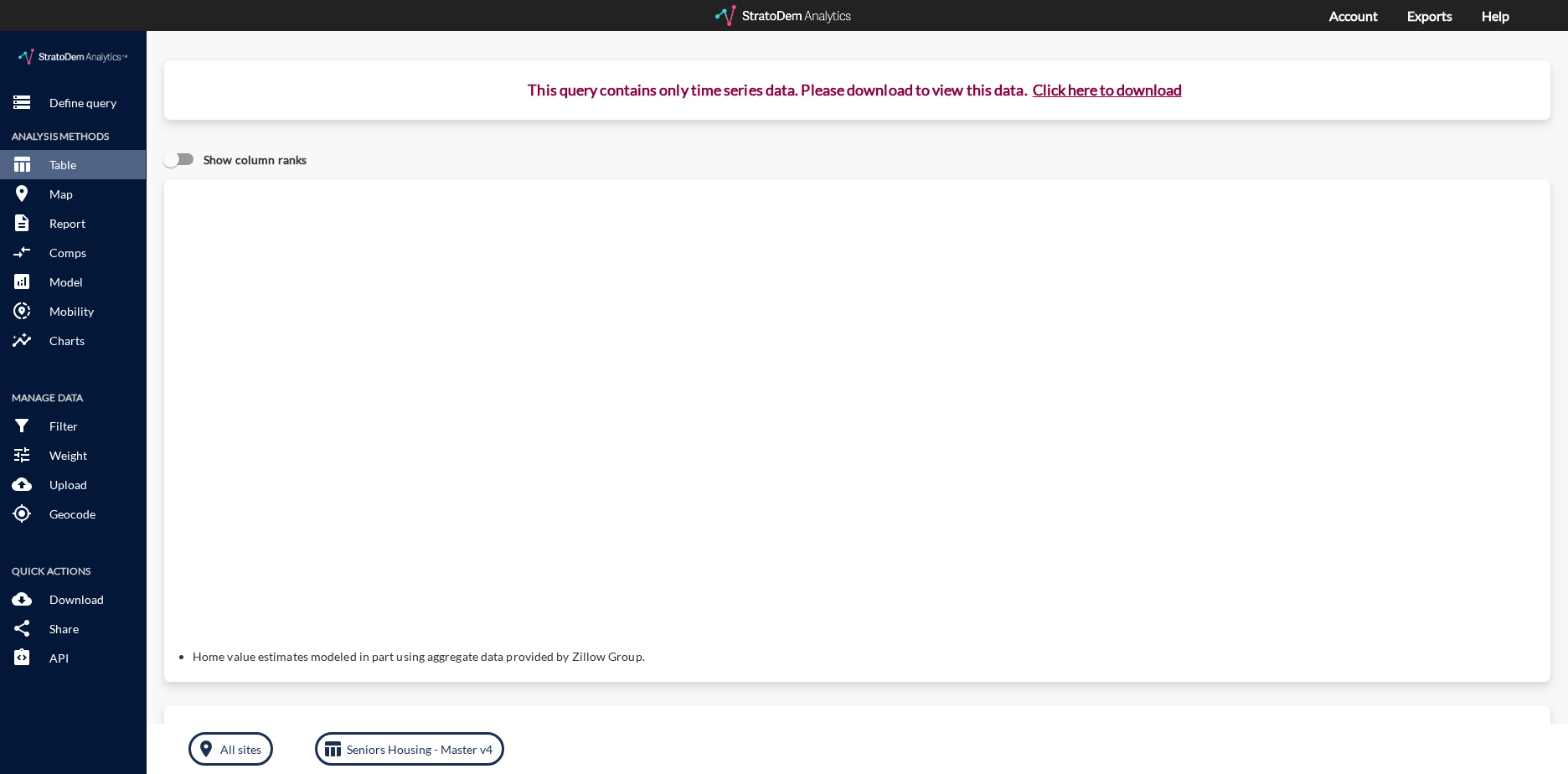
click button "Click here to download"
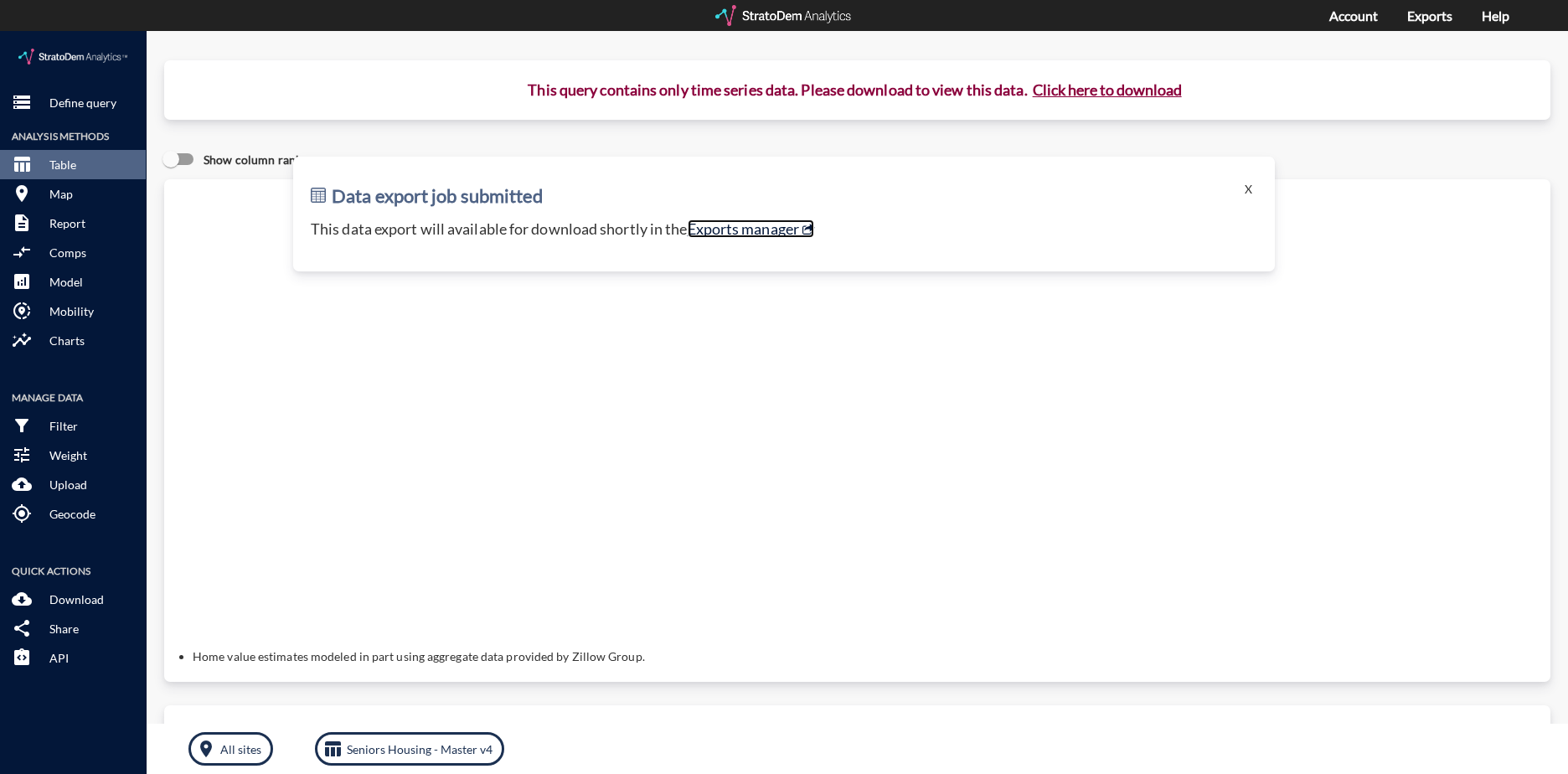
click link "Exports manager"
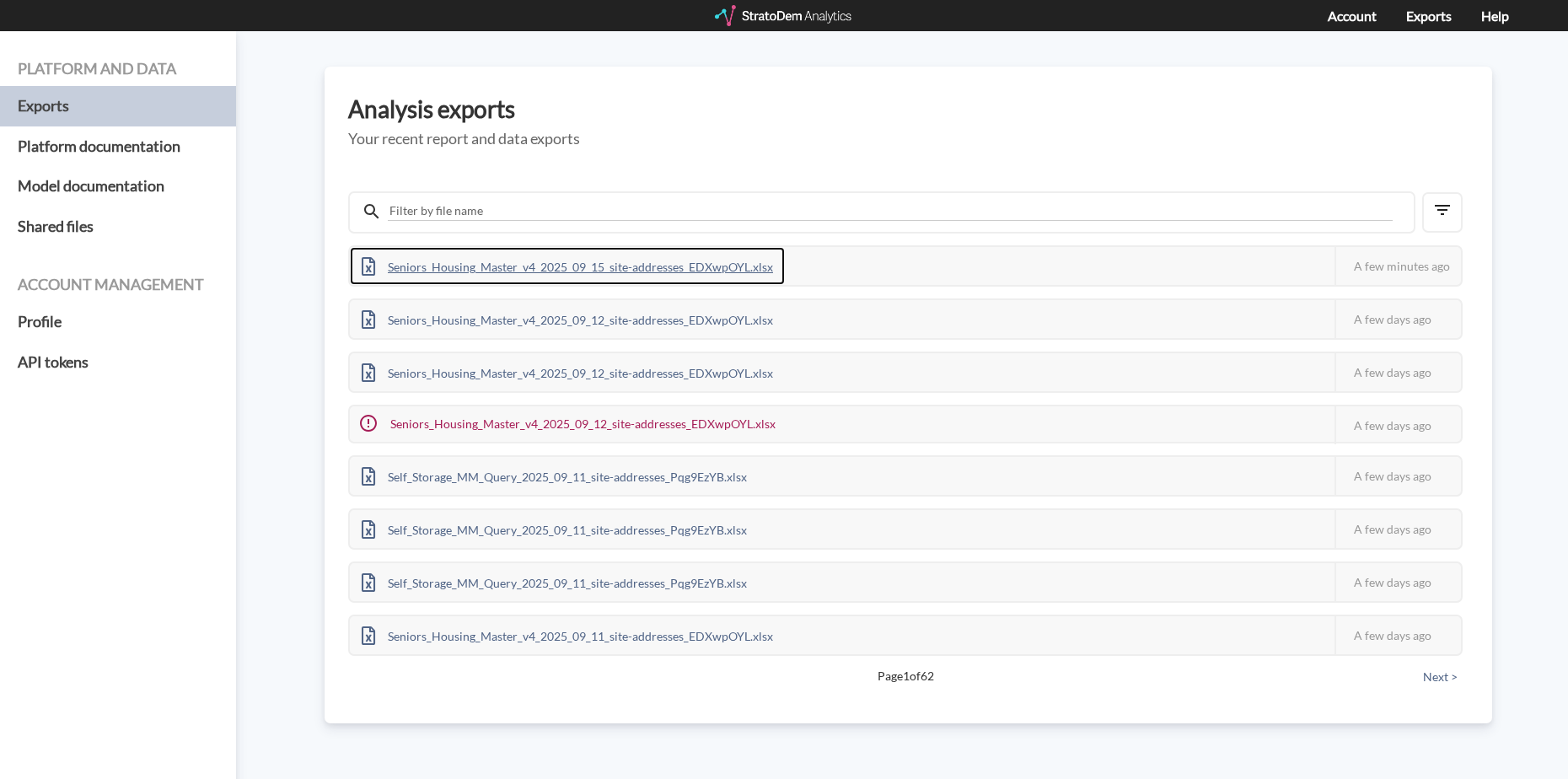
click at [696, 260] on div "Seniors_Housing_Master_v4_2025_09_15_site-addresses_EDXwpOYL.xlsx" at bounding box center [567, 266] width 435 height 38
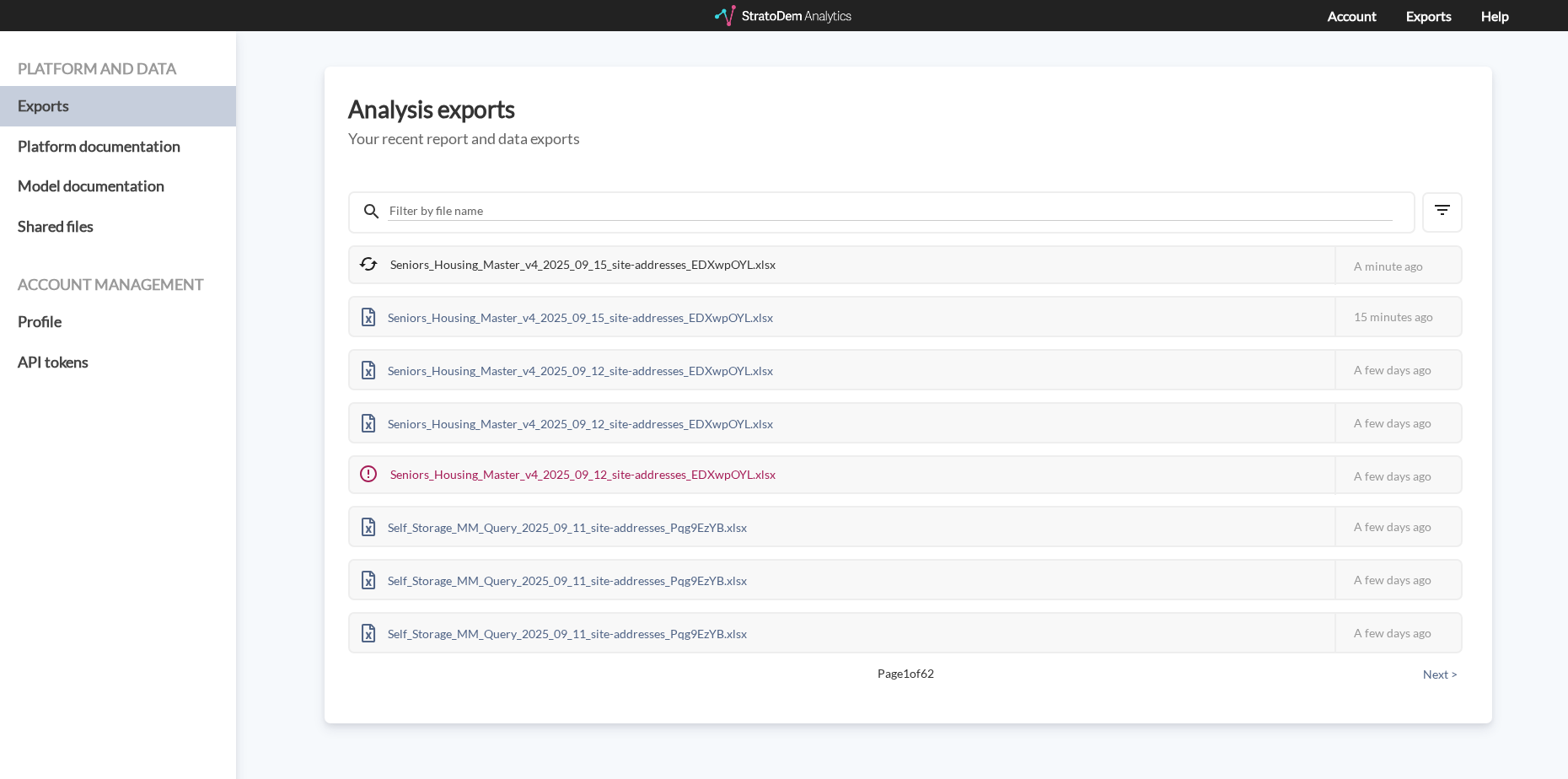
click at [586, 260] on div "Seniors_Housing_Master_v4_2025_09_15_site-addresses_EDXwpOYL.xlsx" at bounding box center [568, 265] width 437 height 35
click at [577, 276] on div "Seniors_Housing_Master_v4_2025_09_15_site-addresses_EDXwpOYL.xlsx" at bounding box center [567, 266] width 435 height 38
